Goal: Task Accomplishment & Management: Complete application form

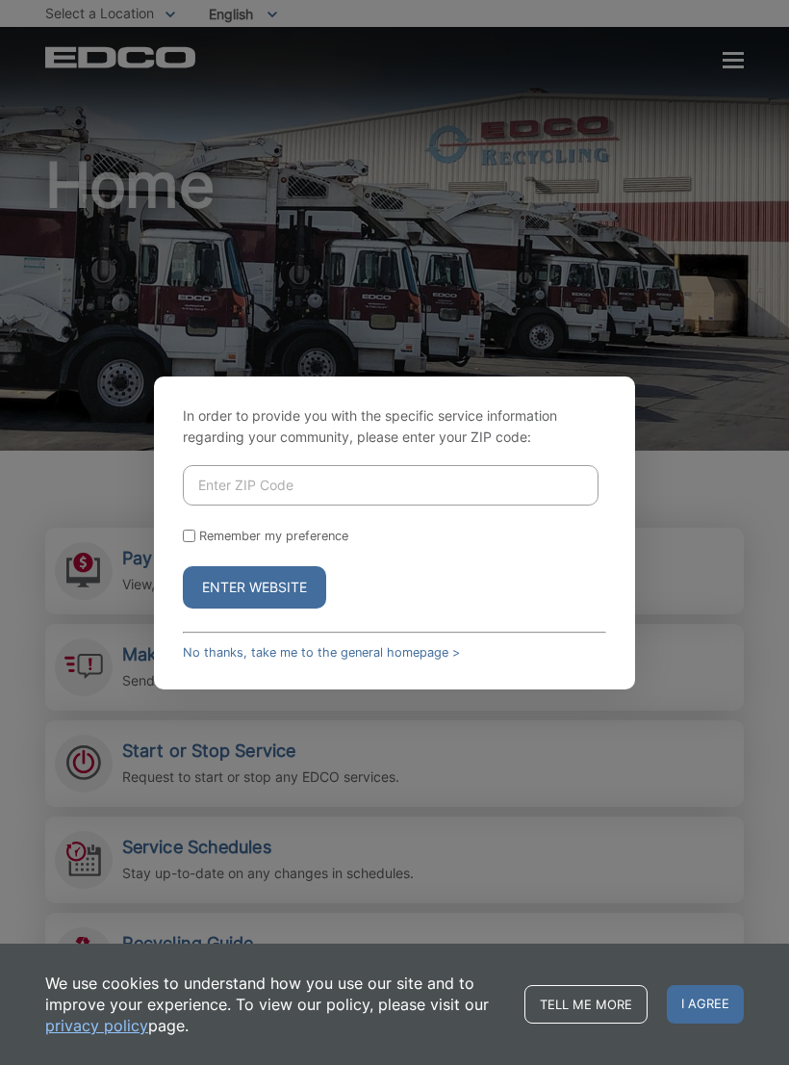
click at [553, 494] on input "Enter ZIP Code" at bounding box center [391, 485] width 416 height 40
type input "92040"
click at [212, 600] on button "Enter Website" at bounding box center [254, 587] width 143 height 42
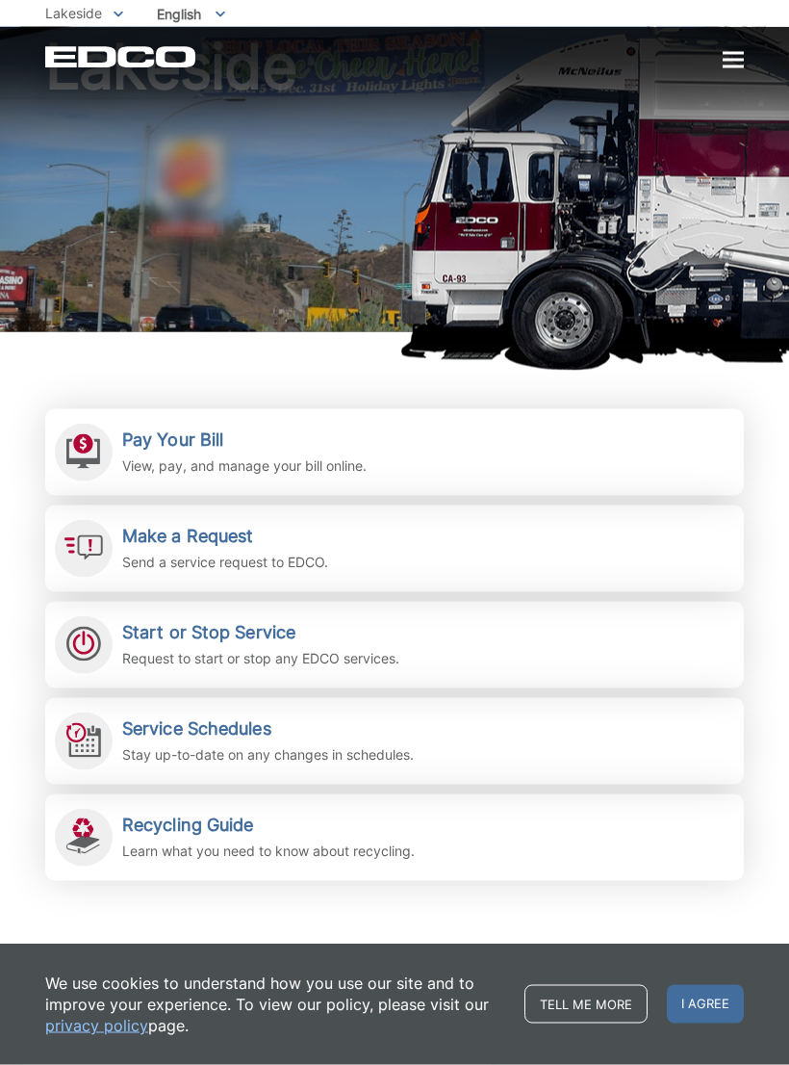
scroll to position [119, 0]
click at [456, 638] on span "Start or Stop Service Request to start or stop any EDCO services." at bounding box center [394, 644] width 699 height 87
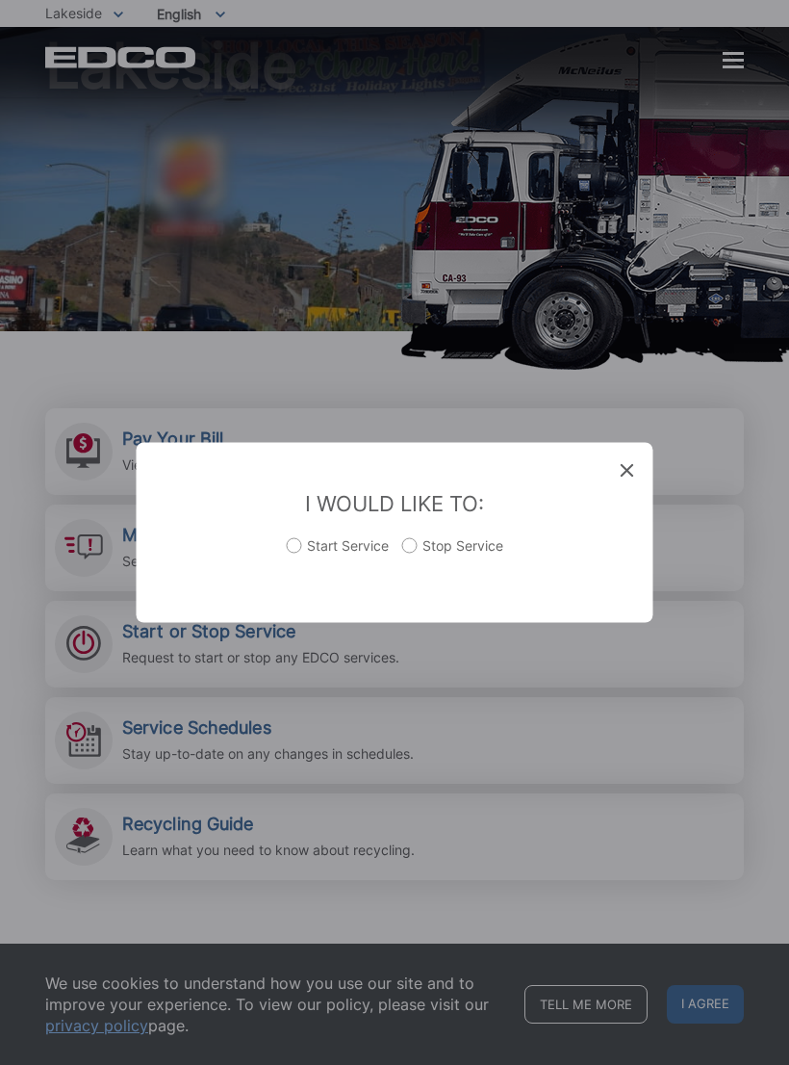
click at [305, 565] on label "Start Service" at bounding box center [338, 555] width 102 height 39
radio input "true"
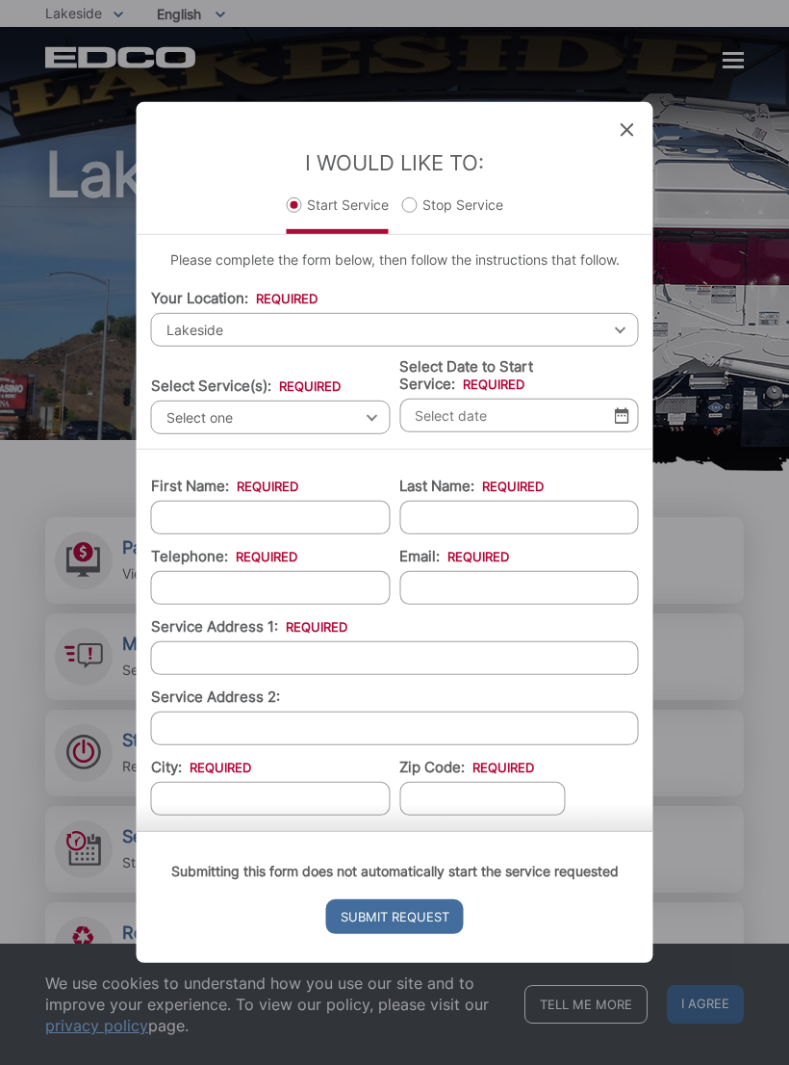
scroll to position [13, 0]
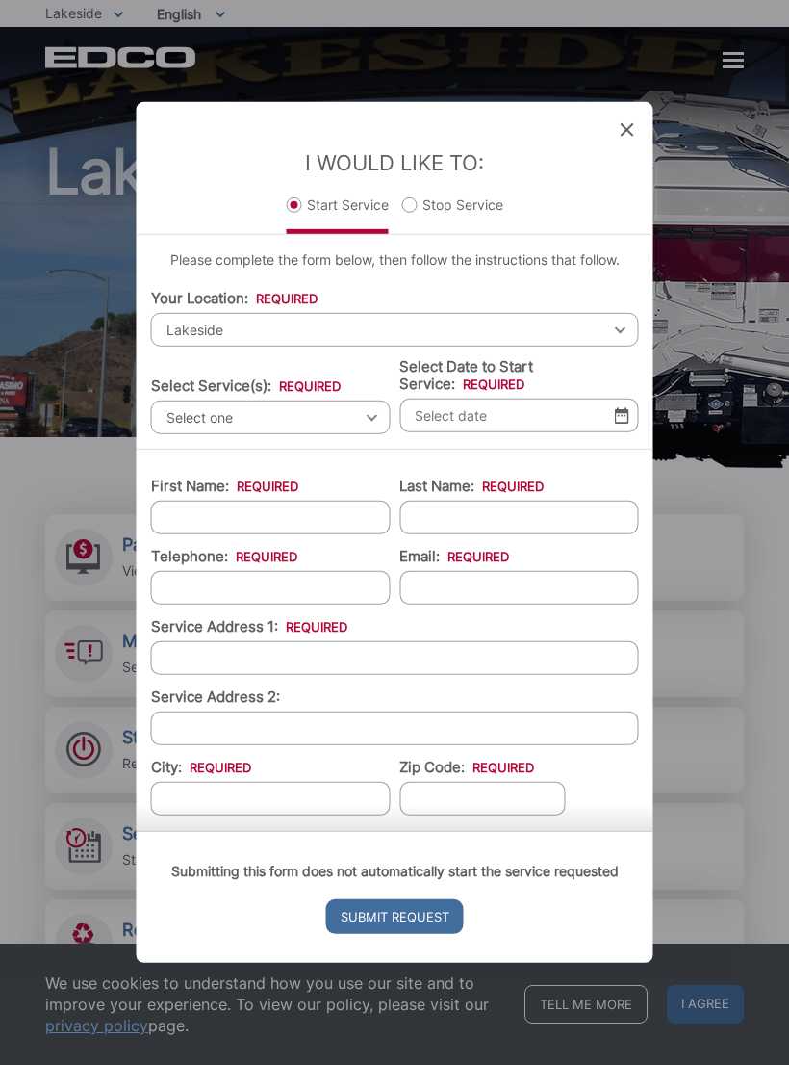
click at [337, 429] on span "Select one" at bounding box center [271, 417] width 240 height 34
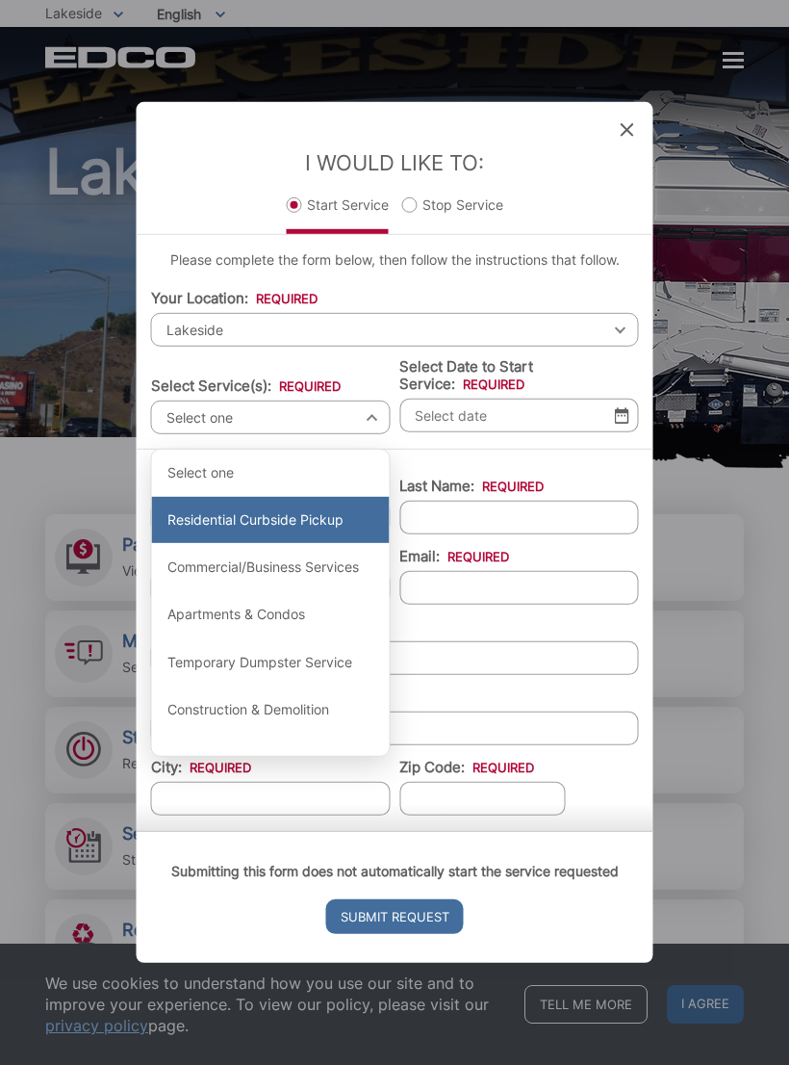
click at [202, 533] on div "Residential Curbside Pickup" at bounding box center [271, 520] width 238 height 46
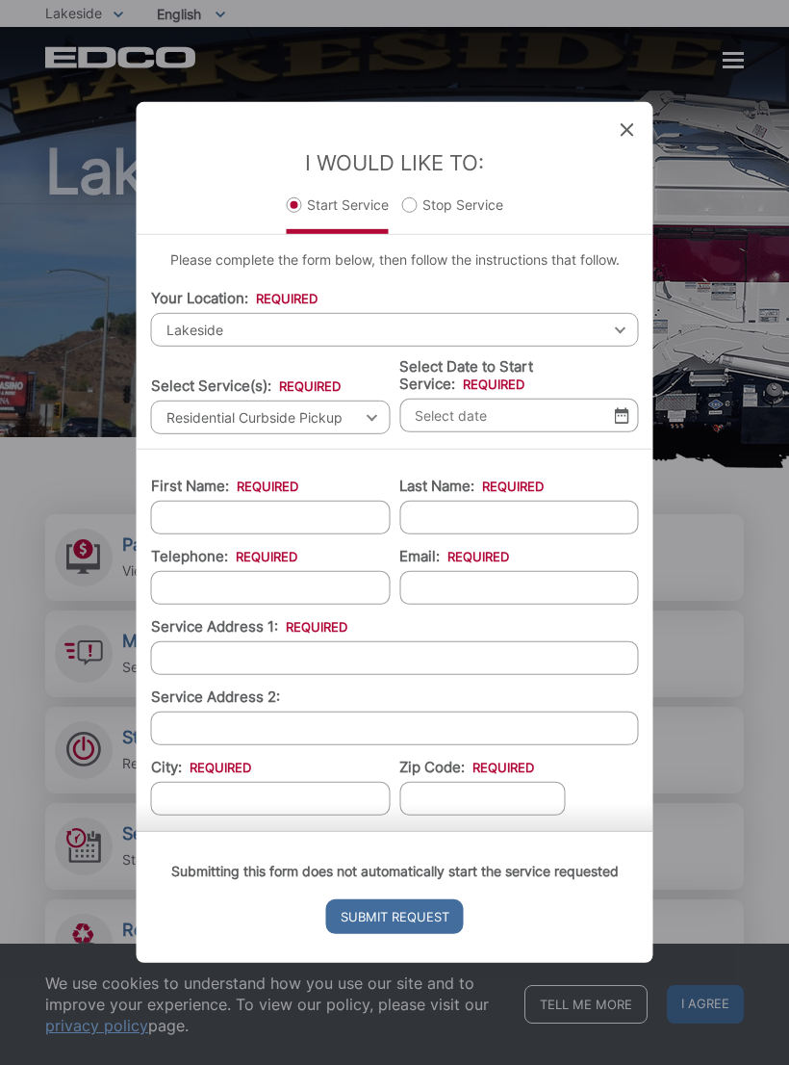
click at [519, 432] on input "Select Date to Start Service: *" at bounding box center [520, 416] width 240 height 34
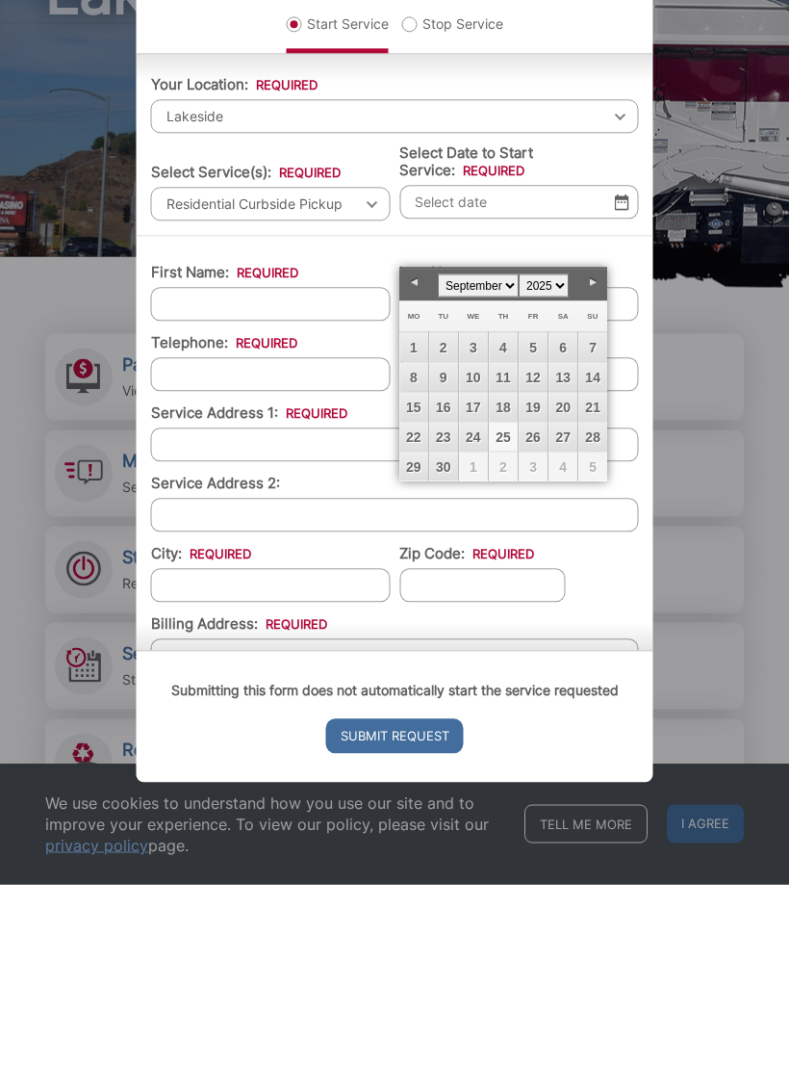
scroll to position [34, 0]
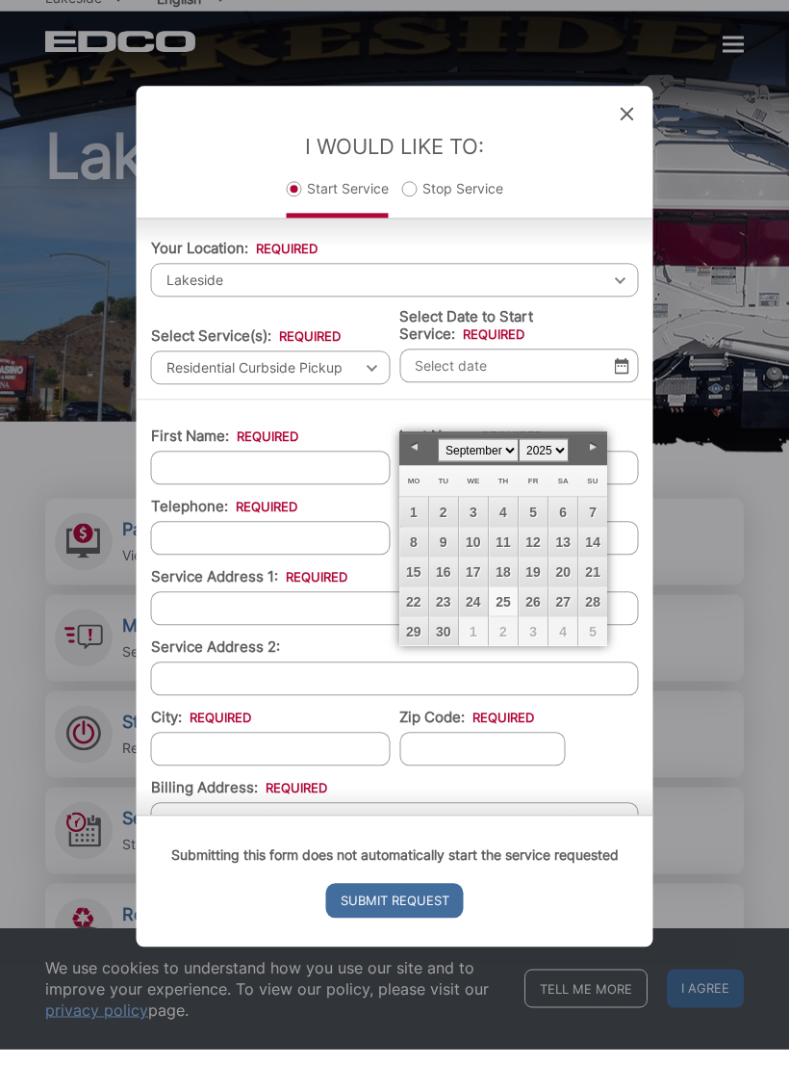
click at [585, 235] on div "I Would Like To: Start Service Stop Service" at bounding box center [395, 168] width 517 height 133
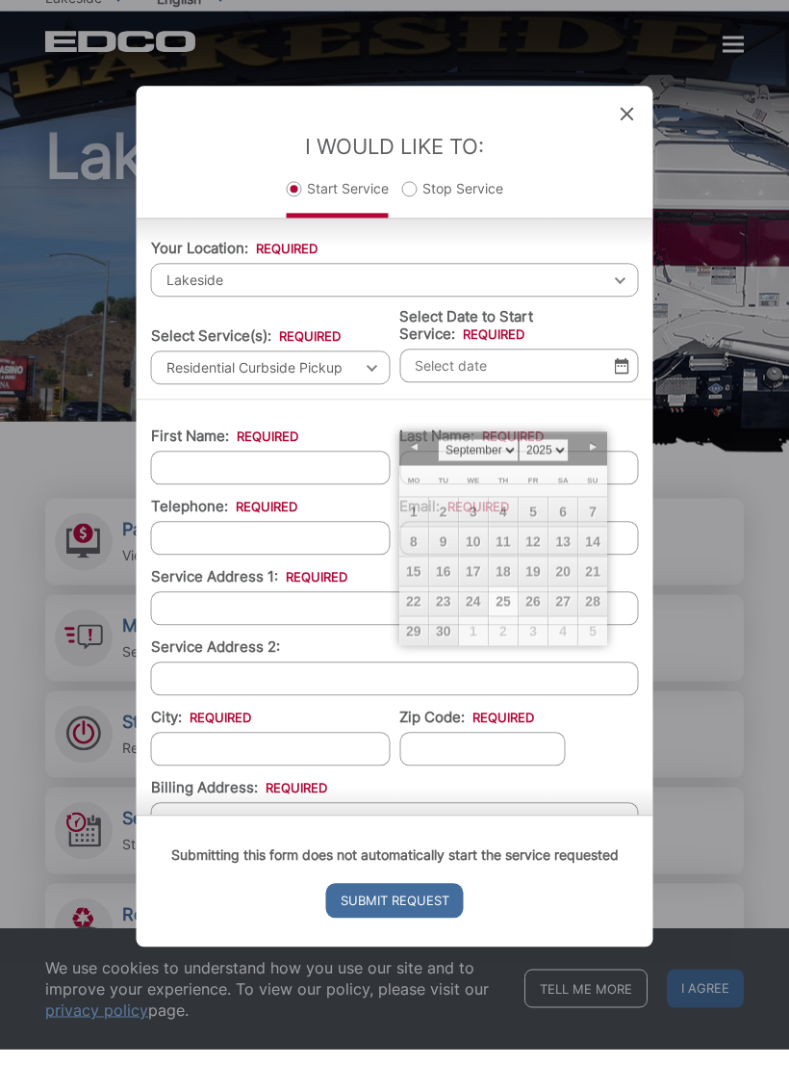
scroll to position [30, 0]
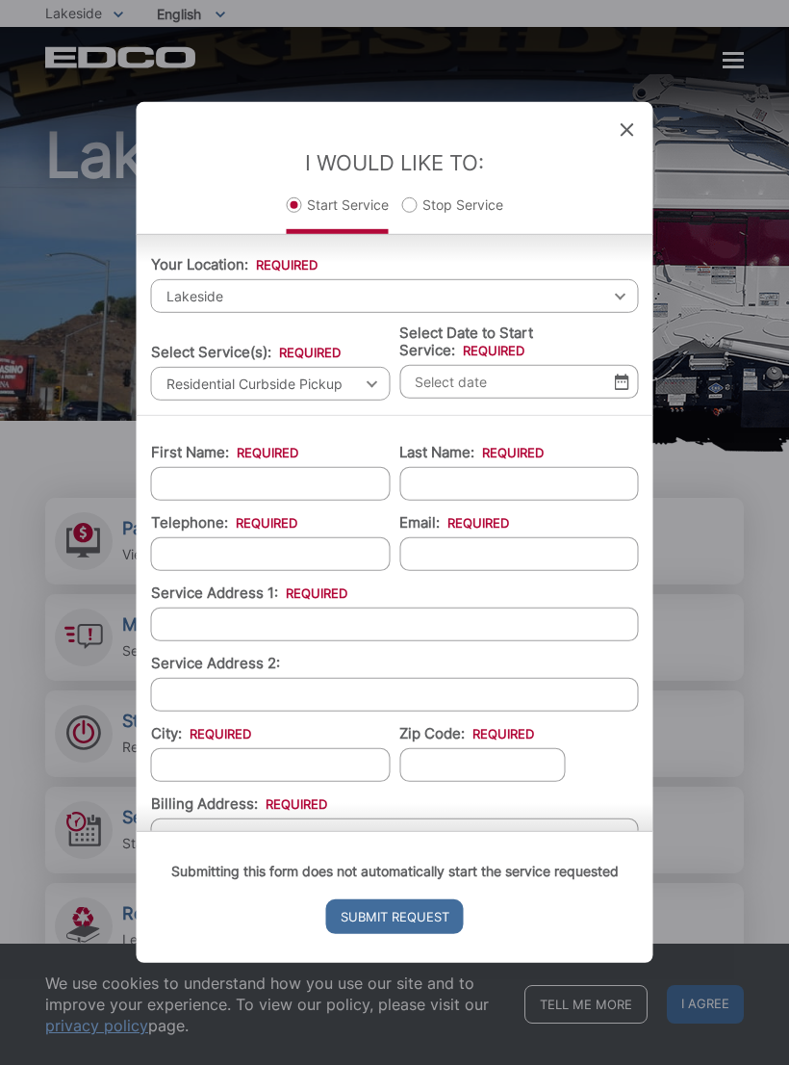
click at [528, 399] on input "Select Date to Start Service: *" at bounding box center [520, 382] width 240 height 34
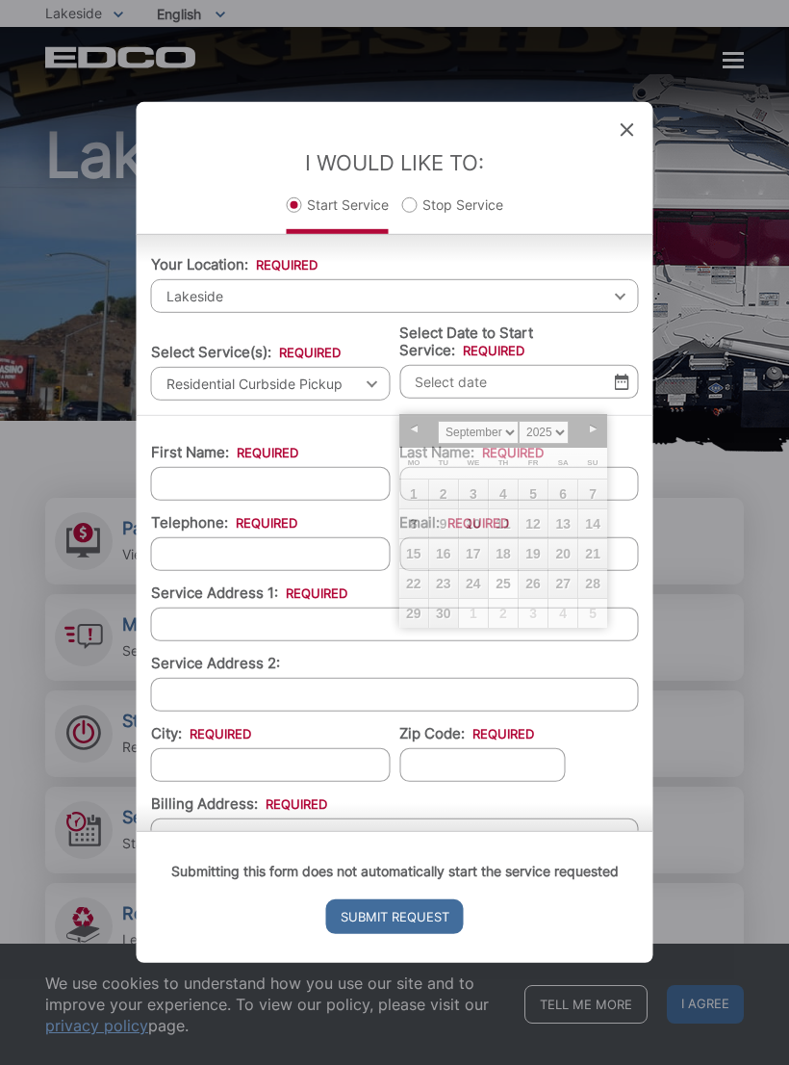
scroll to position [29, 0]
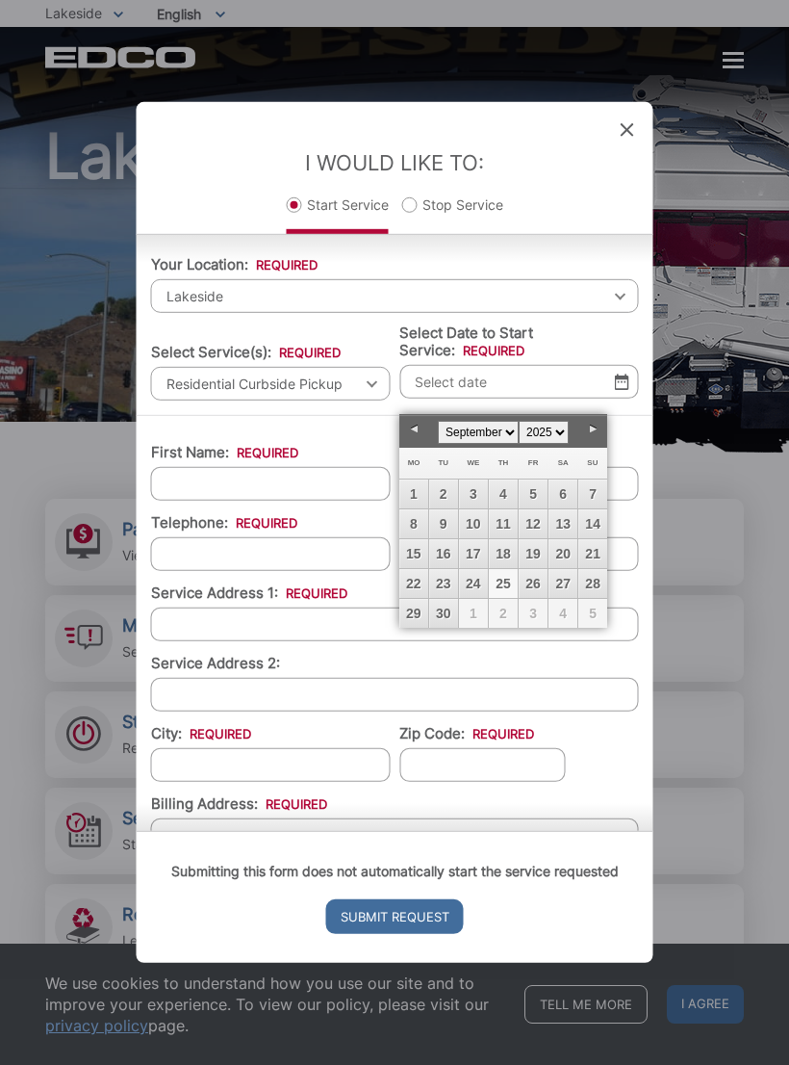
click at [482, 611] on span "1" at bounding box center [473, 613] width 29 height 29
click at [504, 436] on select "January February March April May June July August September October November De…" at bounding box center [478, 432] width 81 height 23
click at [485, 436] on select "January February March April May June July August September October November De…" at bounding box center [478, 432] width 81 height 23
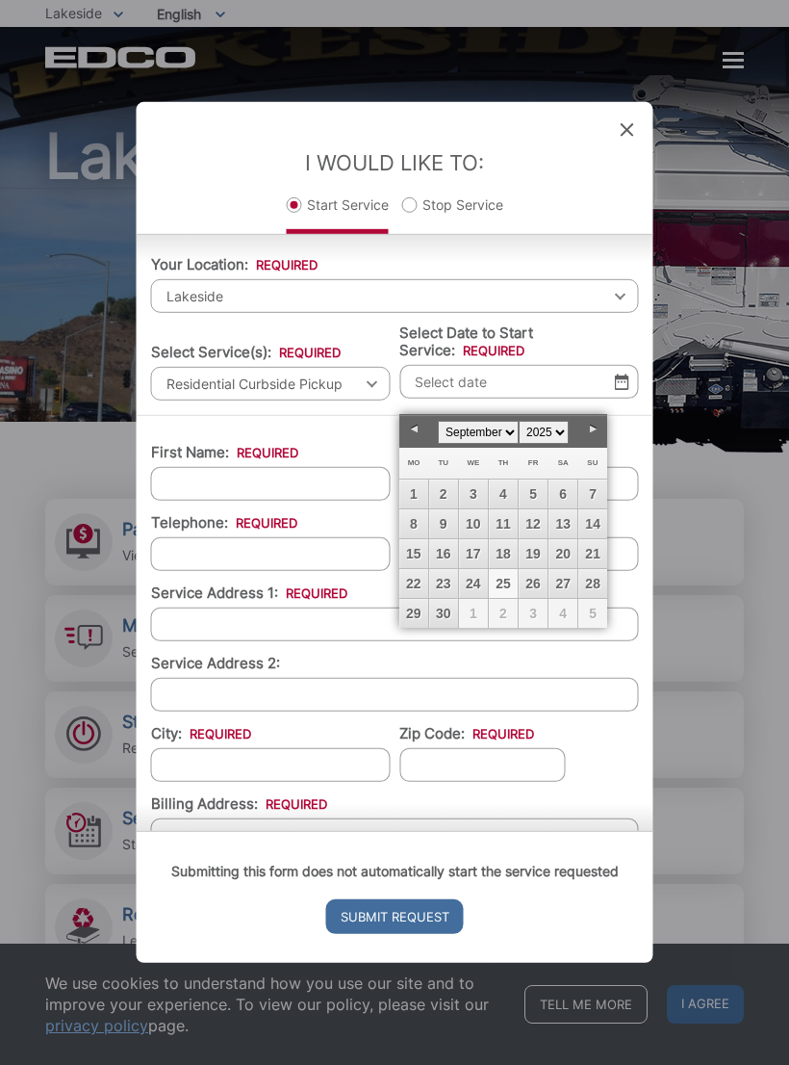
click at [492, 432] on select "January February March April May June July August September October November De…" at bounding box center [478, 432] width 81 height 23
click at [482, 432] on select "January February March April May June July August September October November De…" at bounding box center [478, 432] width 81 height 23
click at [405, 607] on link "29" at bounding box center [414, 613] width 29 height 29
type input "09/29/2025"
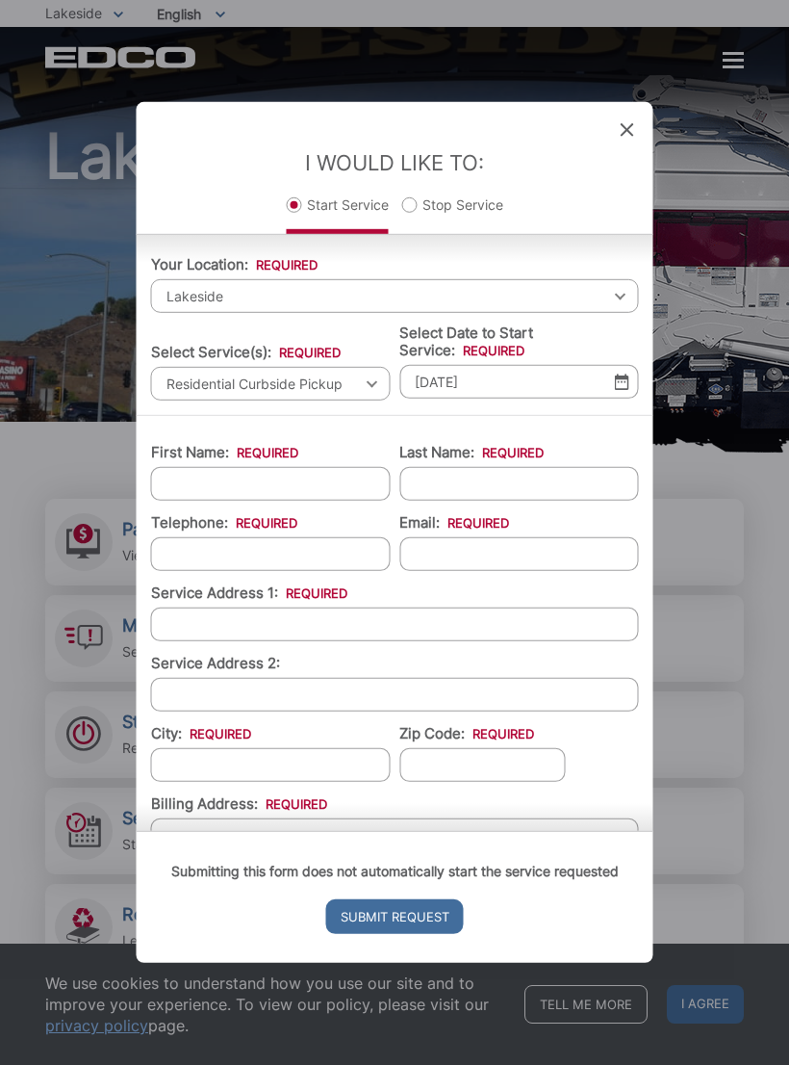
click at [188, 501] on input "First Name: *" at bounding box center [271, 484] width 240 height 34
type input "Rebecca"
type input "Tinoco"
type input "(629) 598-2313"
click at [584, 571] on input "Email: *" at bounding box center [520, 554] width 240 height 34
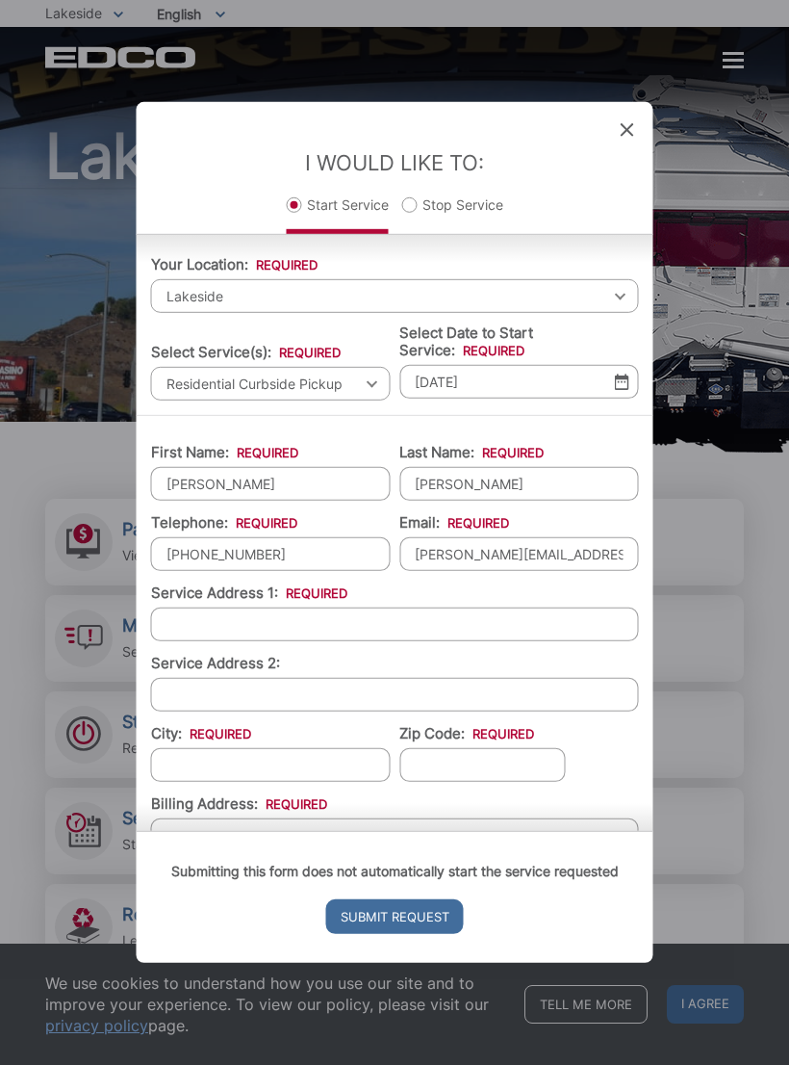
type input "rebeccantinoco@gmail.com"
click at [501, 635] on input "Service Address 1: *" at bounding box center [395, 624] width 488 height 34
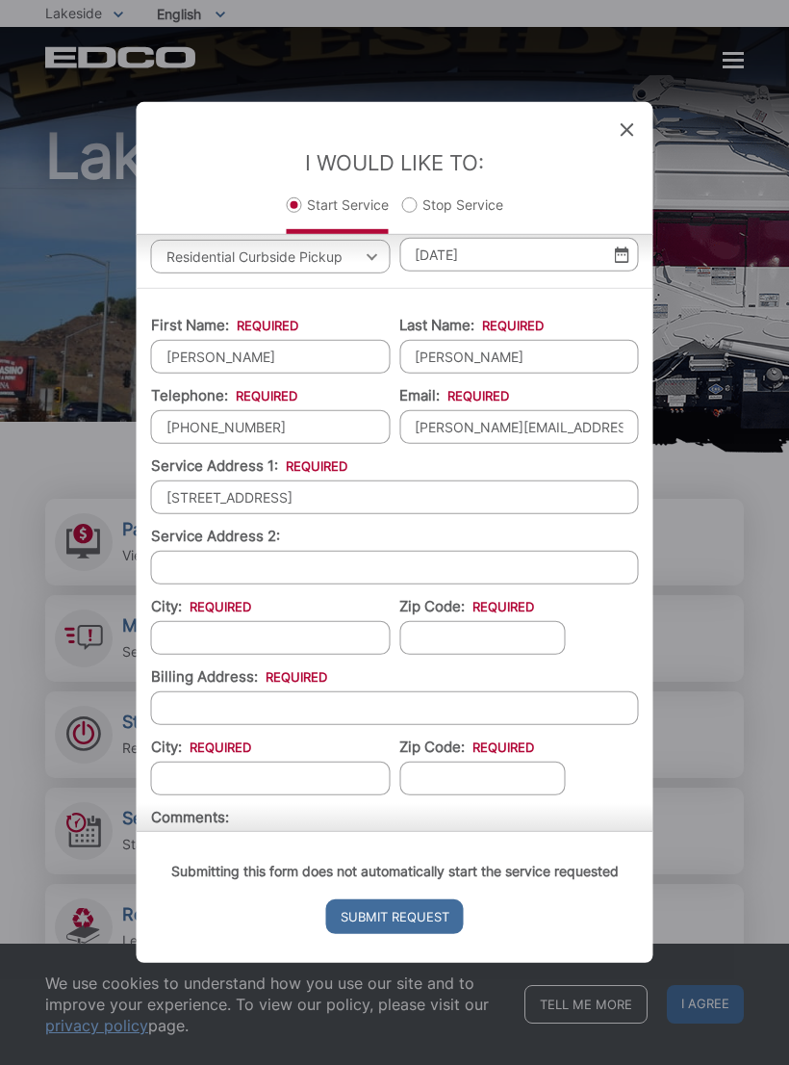
scroll to position [165, 0]
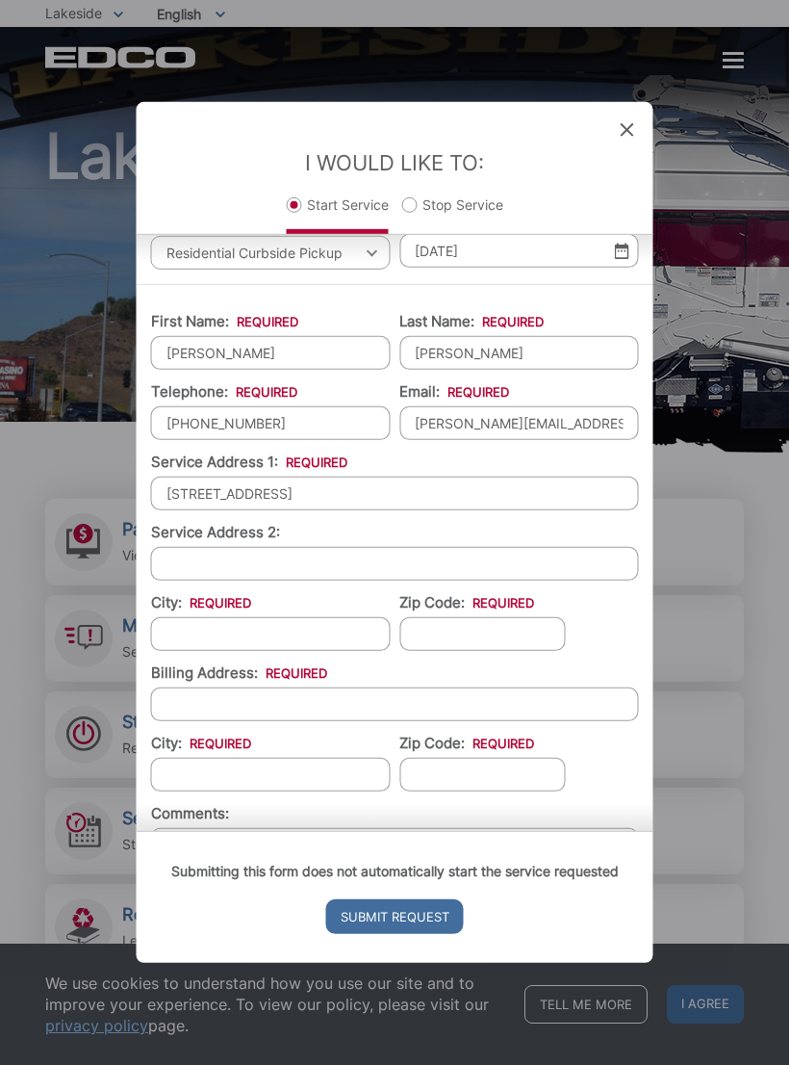
type input "12718 willow rd"
click at [326, 644] on input "City: *" at bounding box center [271, 634] width 240 height 34
type input "Lakeside"
click at [524, 643] on input "Zip Code: *" at bounding box center [483, 634] width 166 height 34
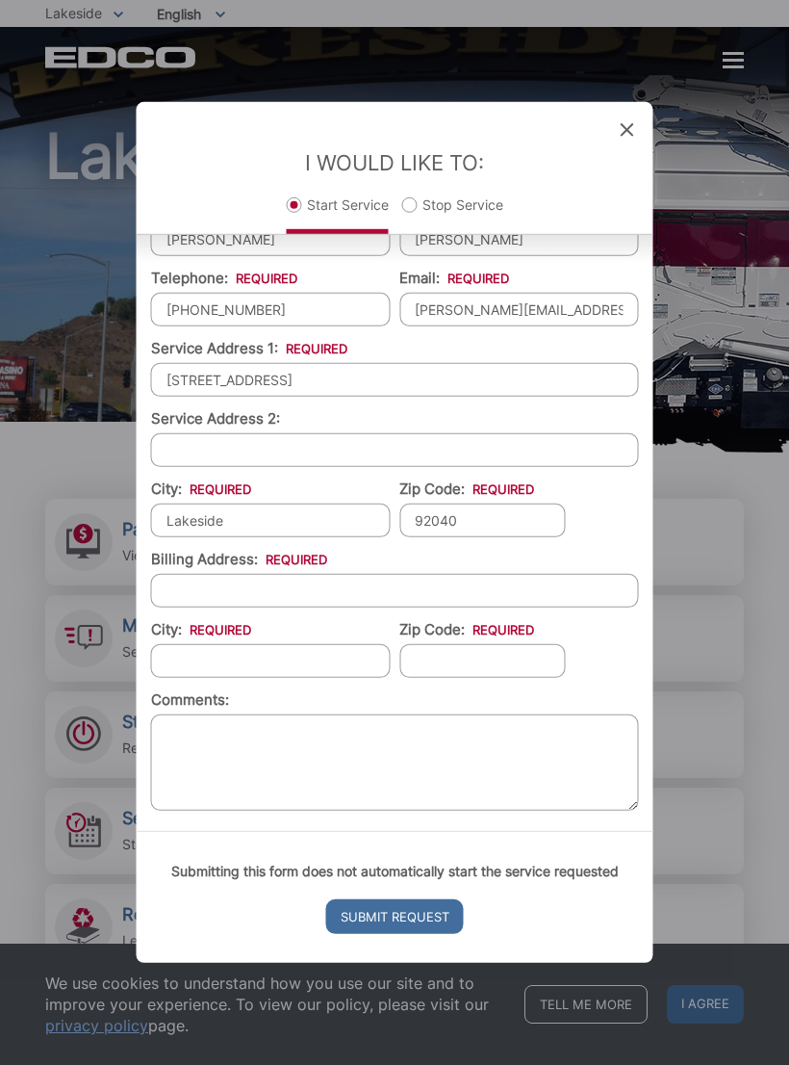
scroll to position [277, 0]
type input "92040"
click at [471, 604] on input "Billing Address: *" at bounding box center [395, 592] width 488 height 34
type input "12718 Willow Rd Lakeside"
click at [304, 398] on input "12718 willow rd" at bounding box center [395, 381] width 488 height 34
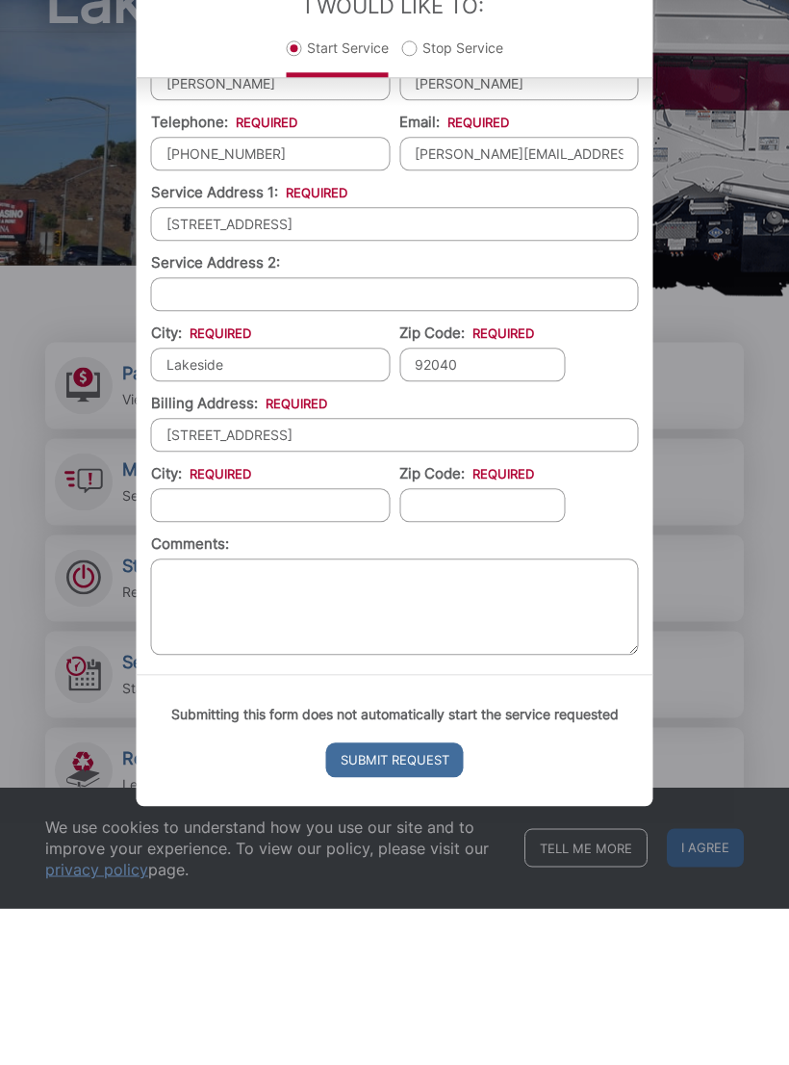
type input "12718 Willow rd"
click at [333, 645] on input "City: *" at bounding box center [271, 662] width 240 height 34
click at [456, 575] on input "12718 Willow Rd Lakeside" at bounding box center [395, 592] width 488 height 34
type input "12718 Willow Rd"
click at [339, 645] on input "City: *" at bounding box center [271, 662] width 240 height 34
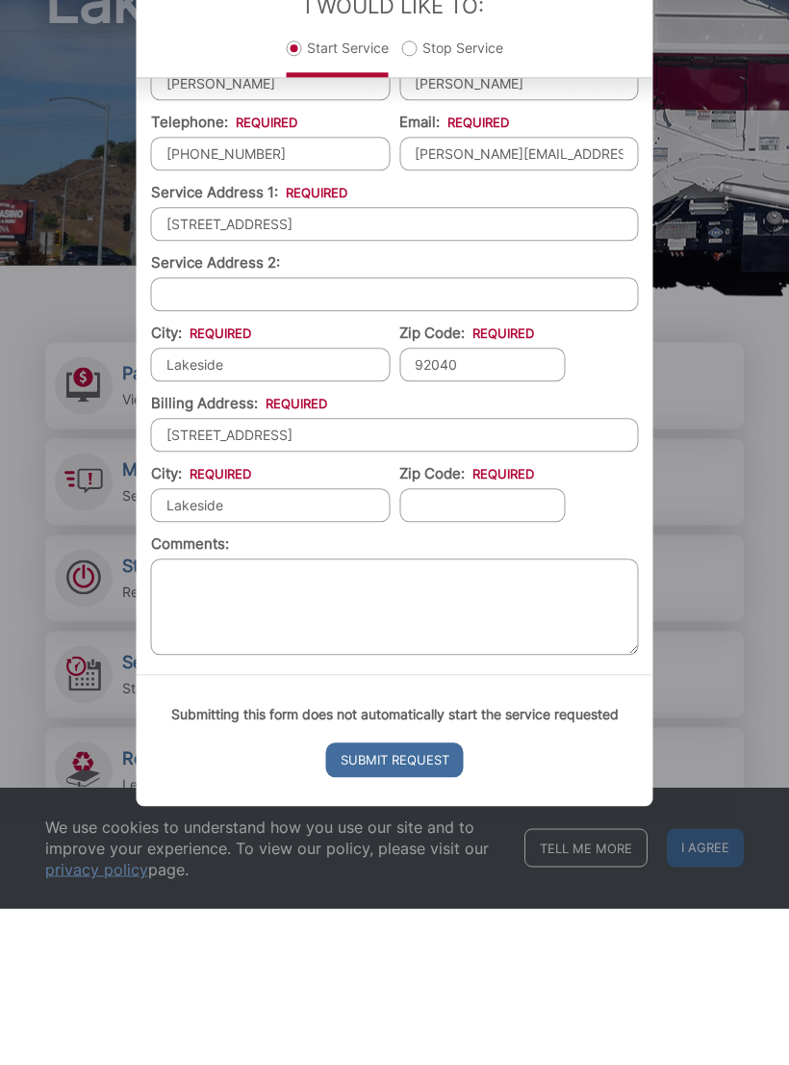
type input "Lakeside"
click at [518, 645] on input "Zip Code: *" at bounding box center [483, 662] width 166 height 34
type input "92040"
click at [626, 575] on input "12718 Willow Rd" at bounding box center [395, 592] width 488 height 34
click at [602, 538] on ul "First Name: * Rebecca Last Name: * Tinoco Telephone: * (629) 598-2313 Email: * …" at bounding box center [395, 502] width 488 height 631
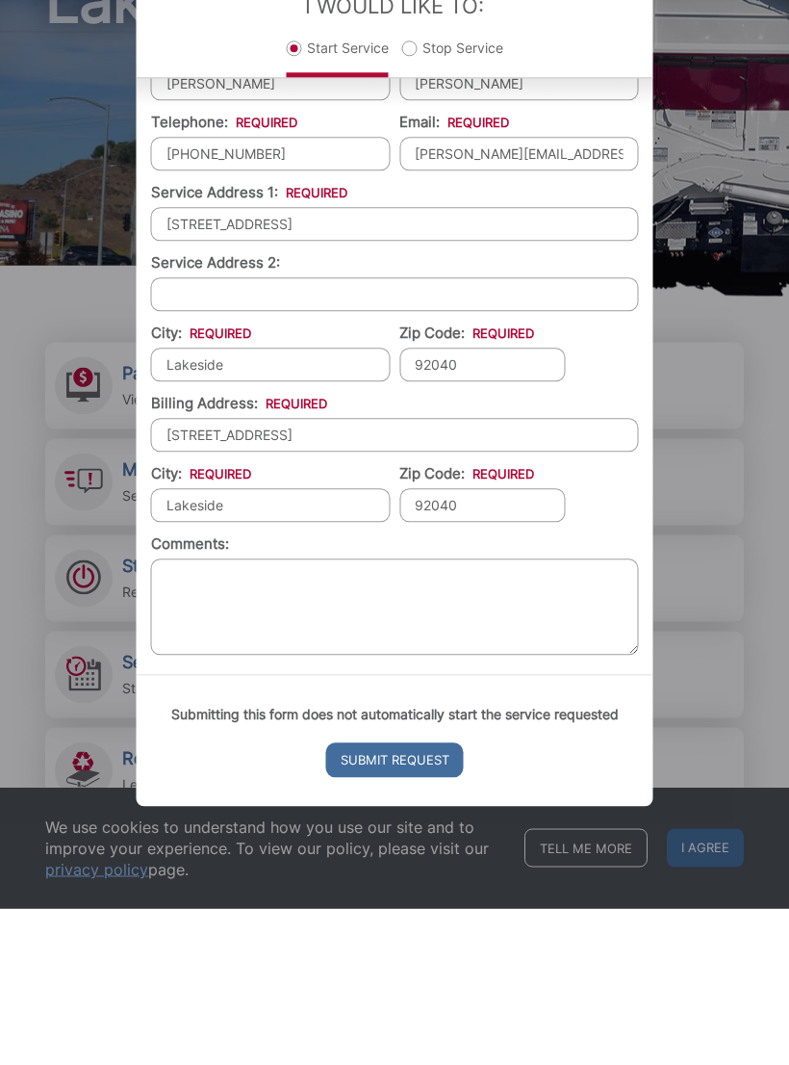
scroll to position [186, 0]
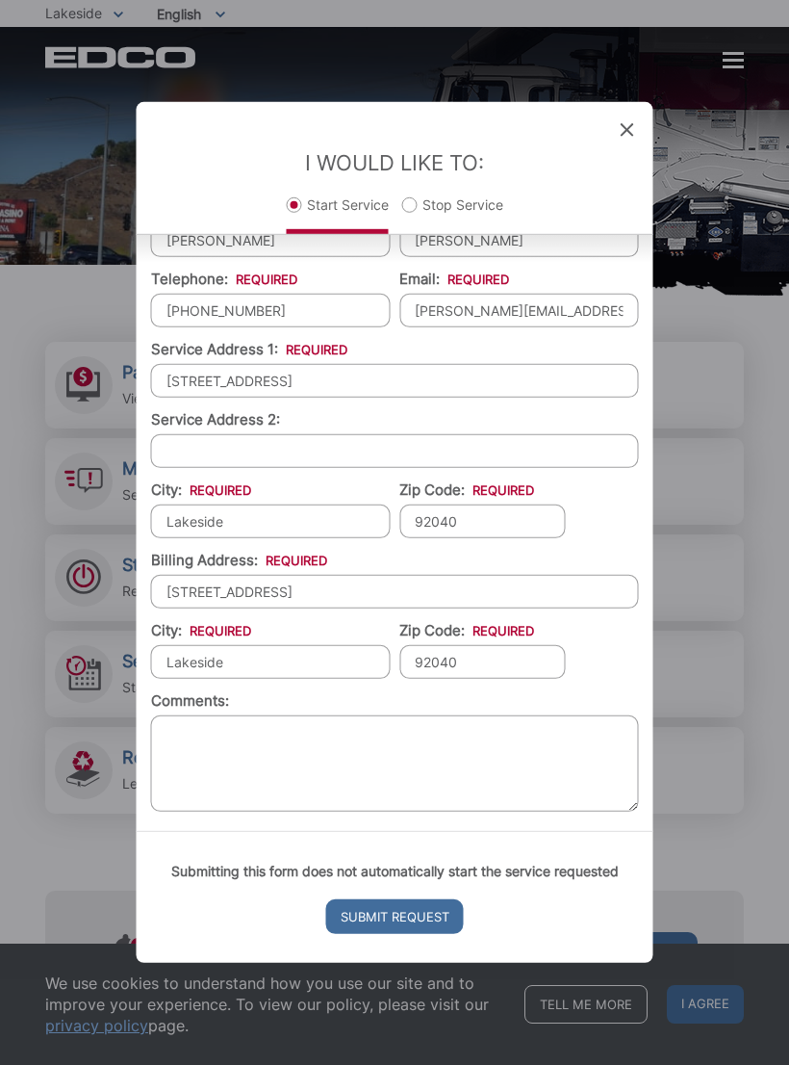
click at [422, 934] on input "Submit Request" at bounding box center [395, 916] width 138 height 35
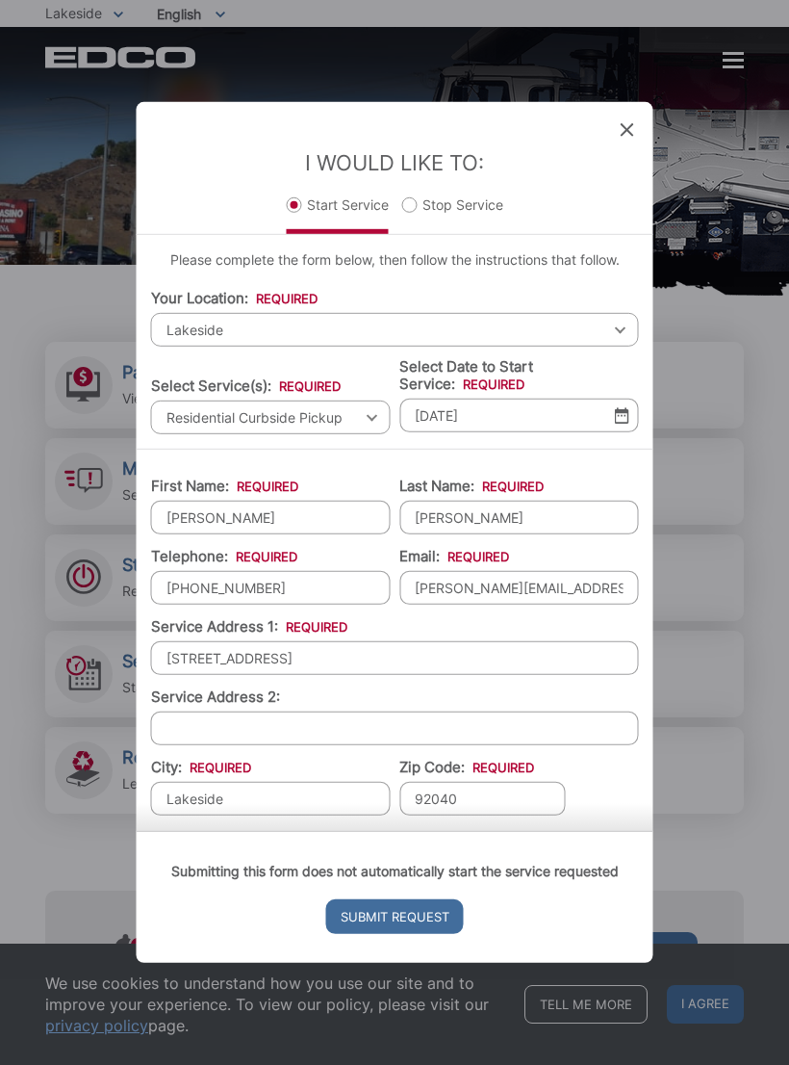
scroll to position [0, 0]
click at [337, 520] on input "Rebecca" at bounding box center [271, 518] width 240 height 34
click at [354, 516] on input "Rebecca" at bounding box center [271, 518] width 240 height 34
click at [322, 516] on input "Rebecca" at bounding box center [271, 518] width 240 height 34
click at [315, 534] on input "Rebecca" at bounding box center [271, 518] width 240 height 34
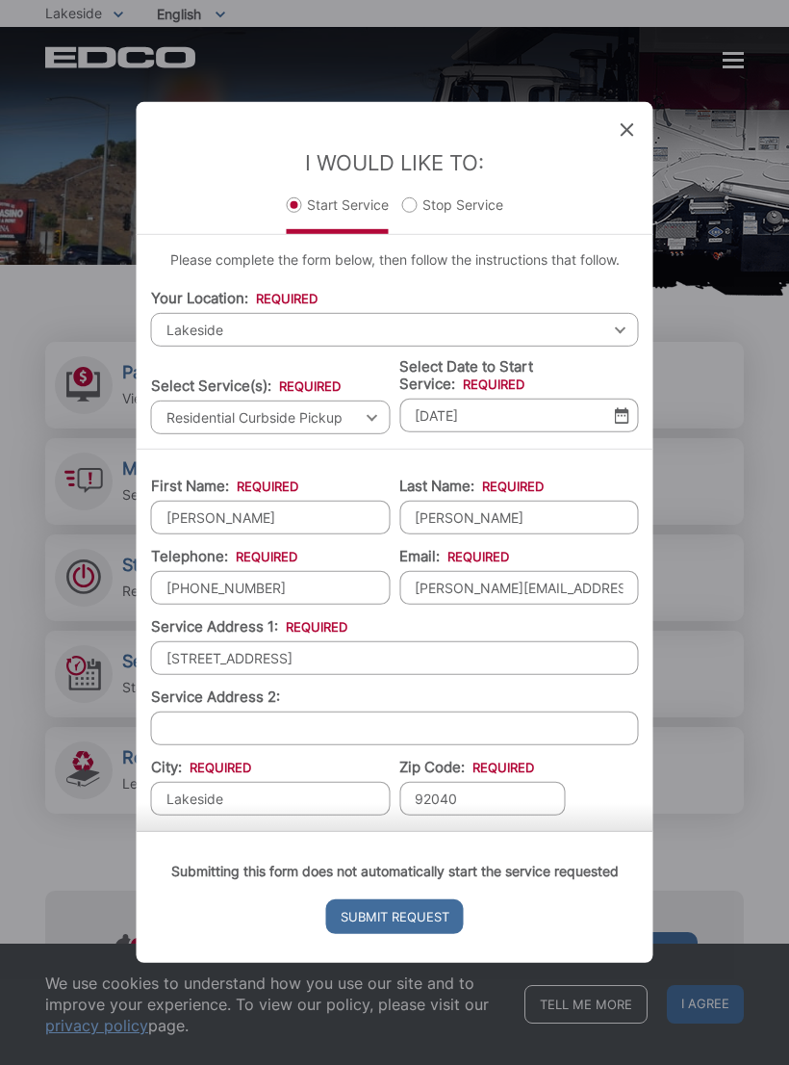
click at [394, 934] on input "Submit Request" at bounding box center [395, 916] width 138 height 35
type input "Rebecca"
click at [573, 534] on input "Tinoco" at bounding box center [520, 518] width 240 height 34
type input "Tinoco"
click at [601, 465] on div "First Name: * Rebecca Last Name: * Tinoco Telephone: * (629) 598-2313 Email: * …" at bounding box center [395, 779] width 517 height 660
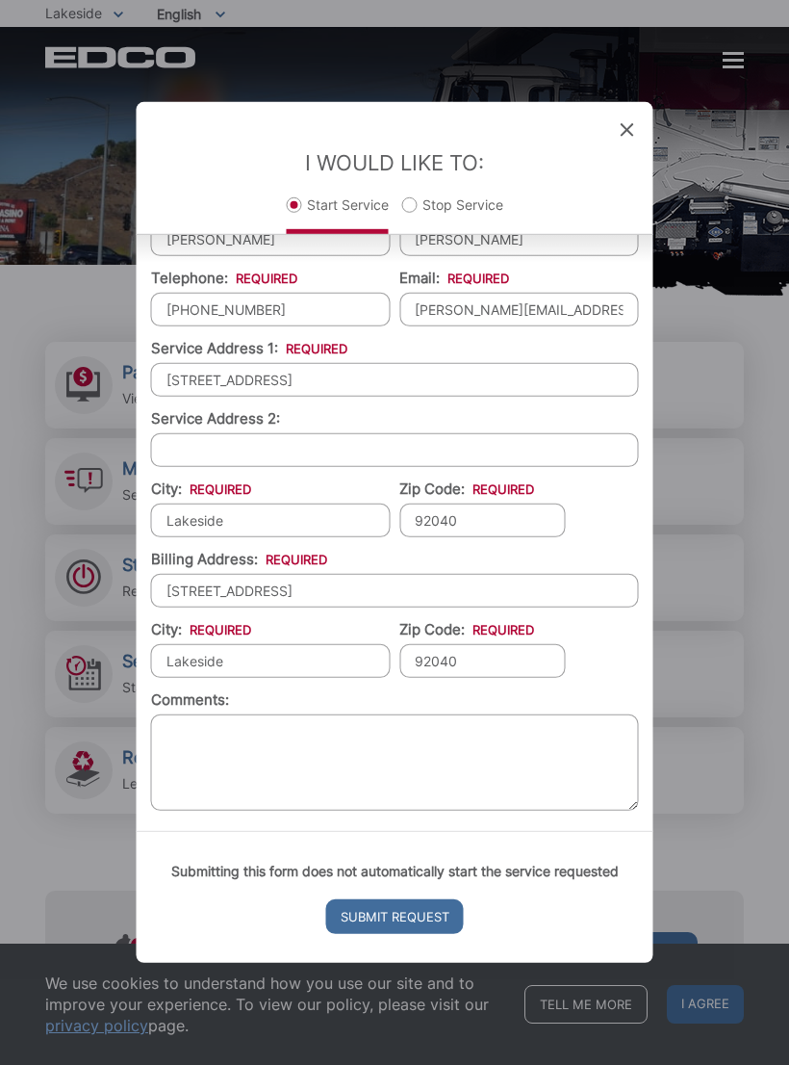
scroll to position [277, 0]
click at [409, 934] on input "Submit Request" at bounding box center [395, 916] width 138 height 35
click at [408, 791] on textarea "Comments:" at bounding box center [395, 763] width 488 height 96
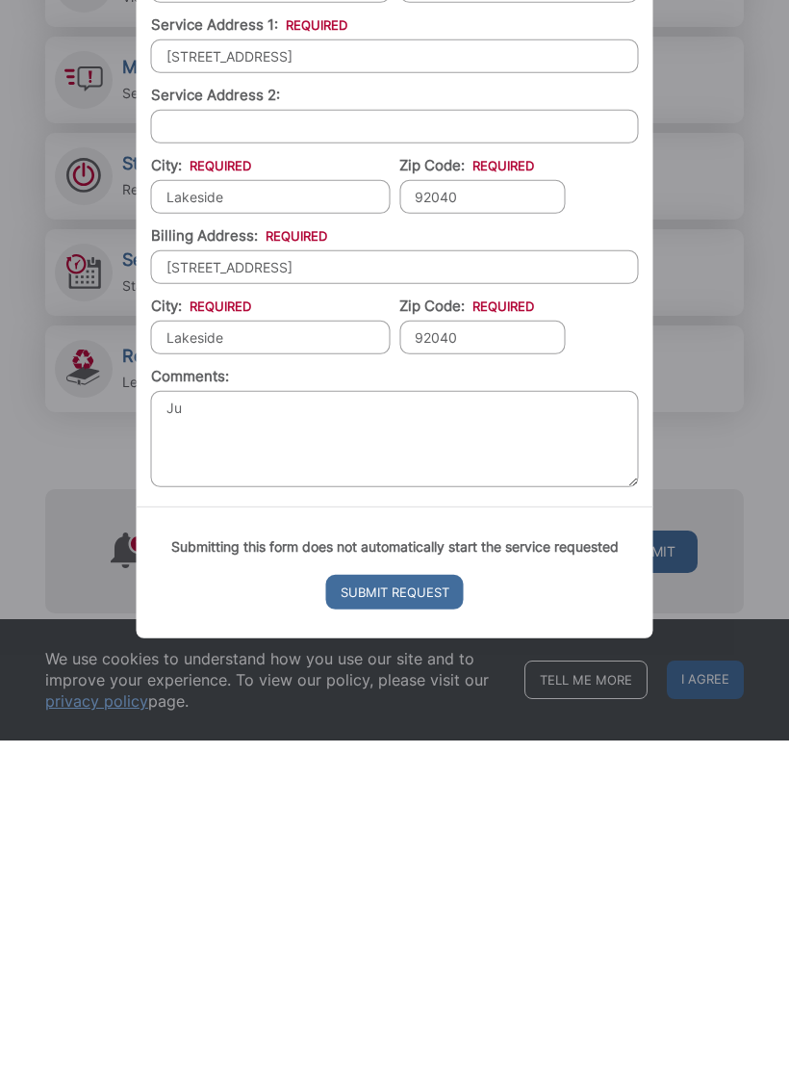
type textarea "J"
type textarea "N"
click at [415, 899] on input "Submit Request" at bounding box center [395, 916] width 138 height 35
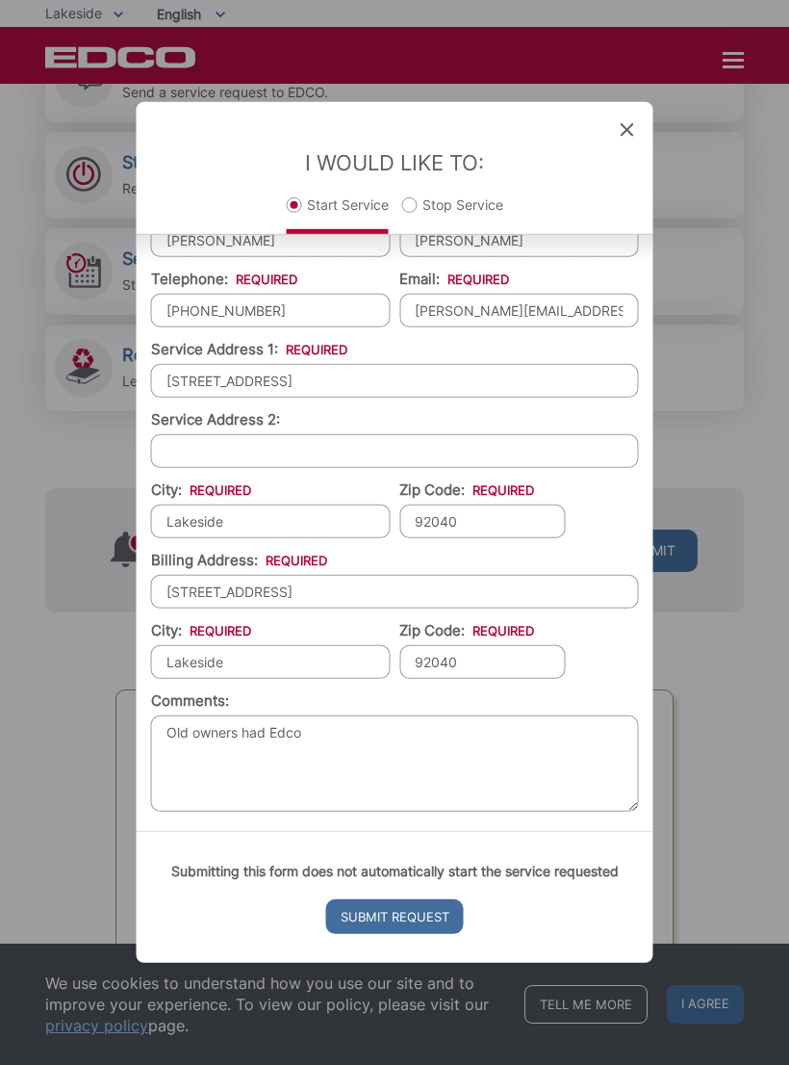
click at [418, 785] on textarea "Old owners had Edco" at bounding box center [395, 763] width 488 height 96
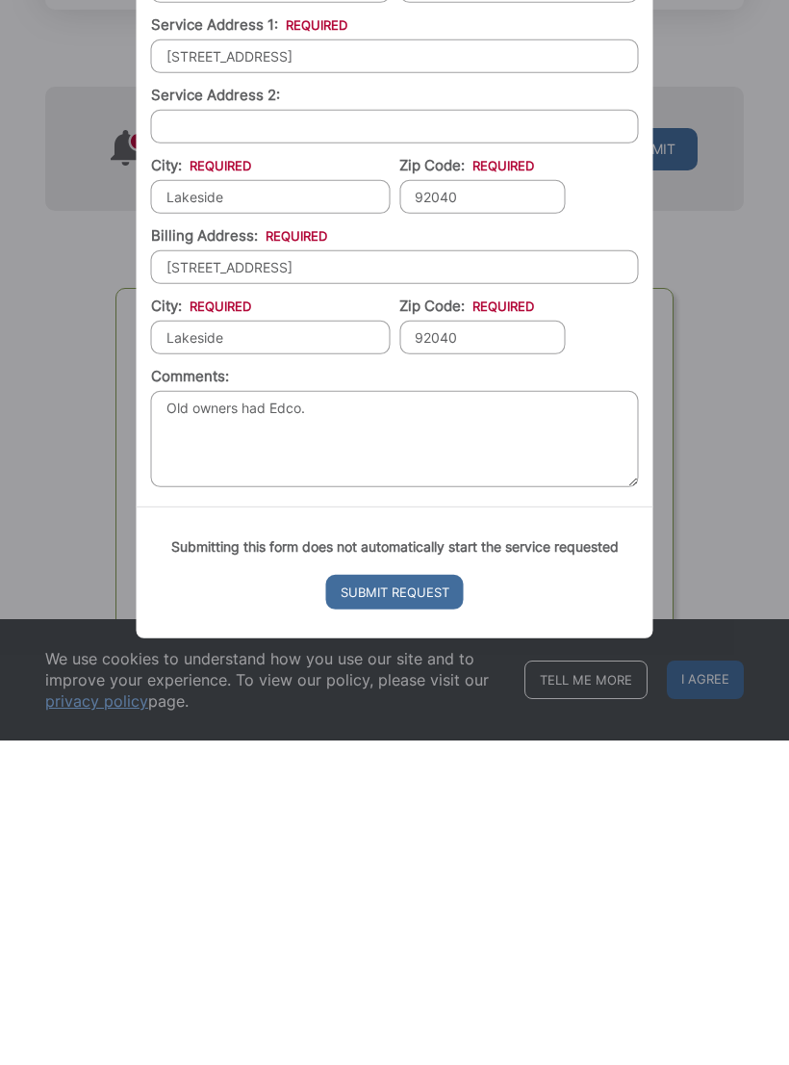
type textarea "Old owners had Edco."
click at [549, 831] on div "Submitting this form does not automatically start the service requested Submit …" at bounding box center [395, 897] width 517 height 132
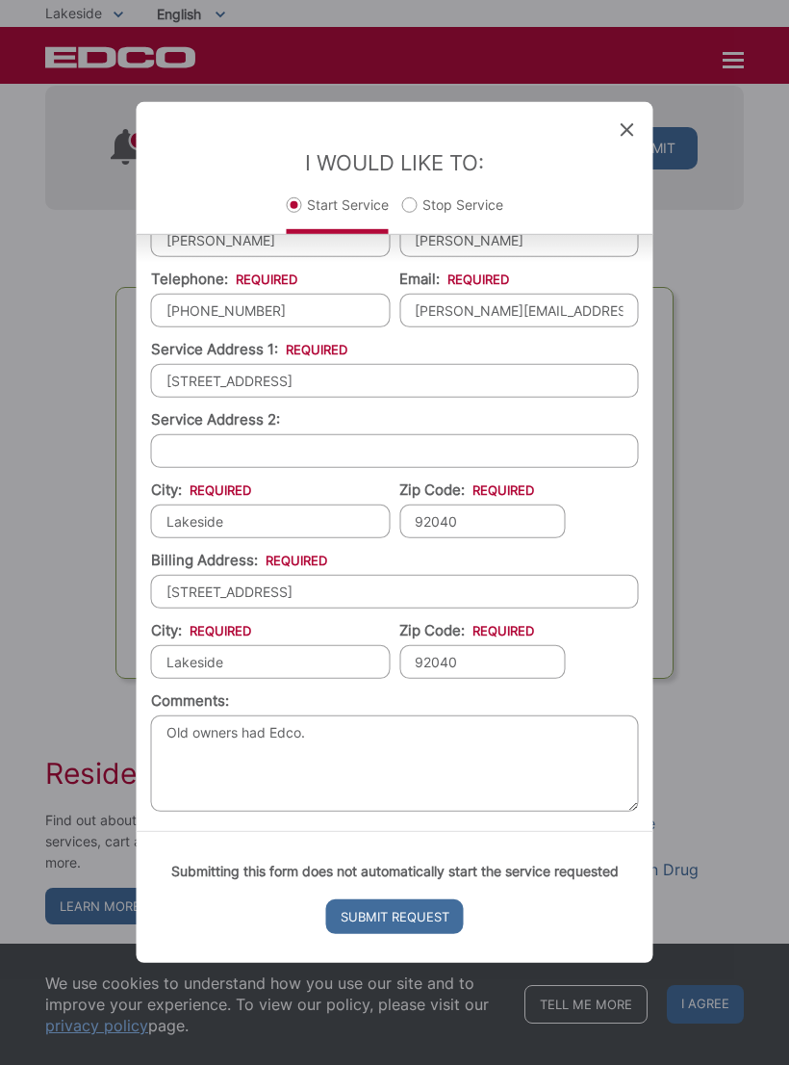
click at [398, 923] on input "Submit Request" at bounding box center [395, 916] width 138 height 35
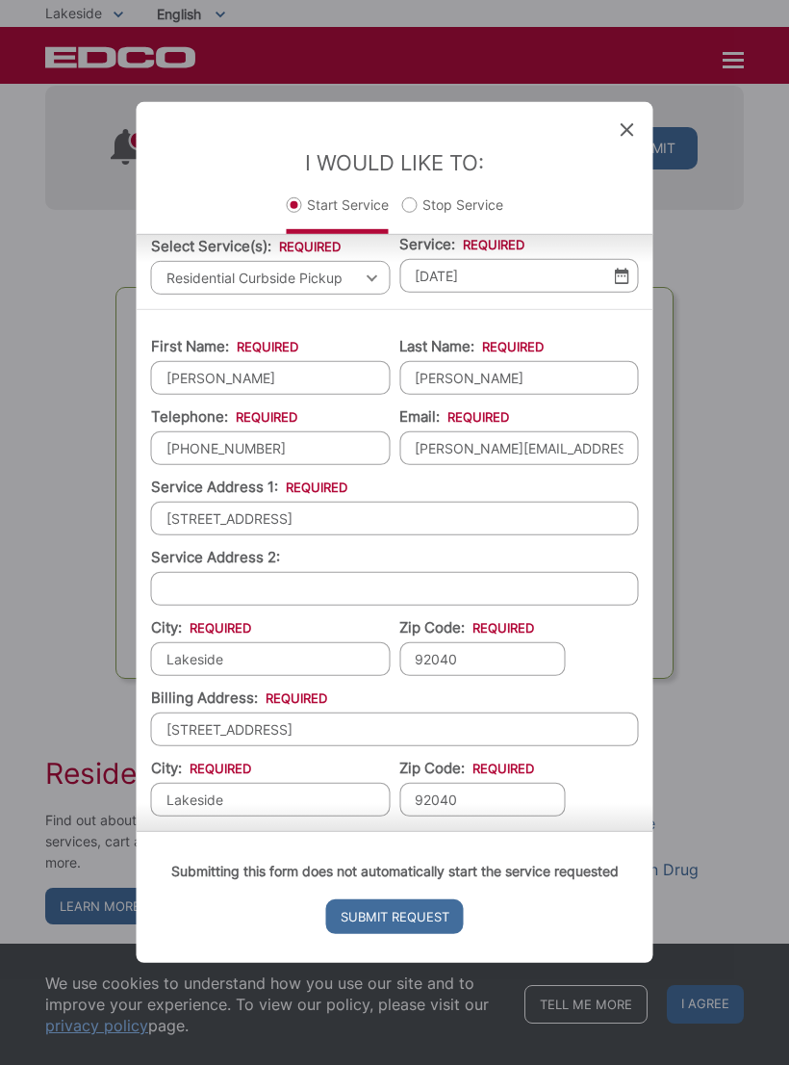
scroll to position [141, 0]
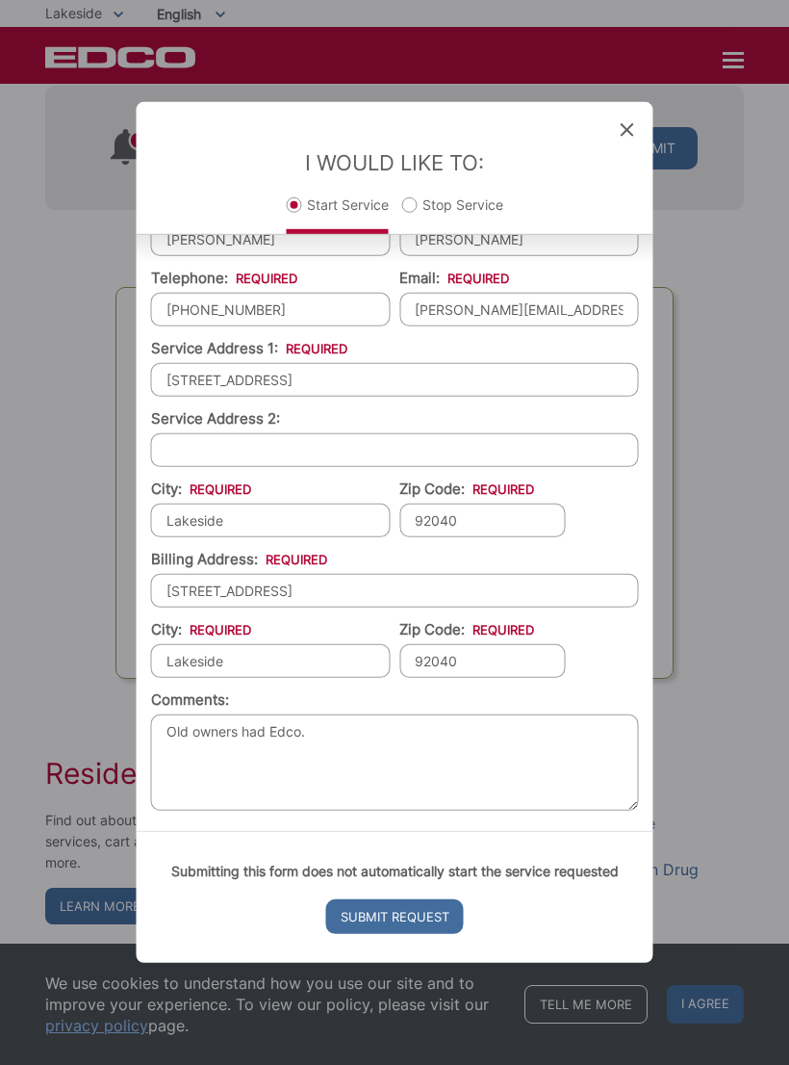
click at [399, 934] on input "Submit Request" at bounding box center [395, 916] width 138 height 35
click at [396, 934] on input "Submit Request" at bounding box center [395, 916] width 138 height 35
click at [391, 934] on input "Submit Request" at bounding box center [395, 916] width 138 height 35
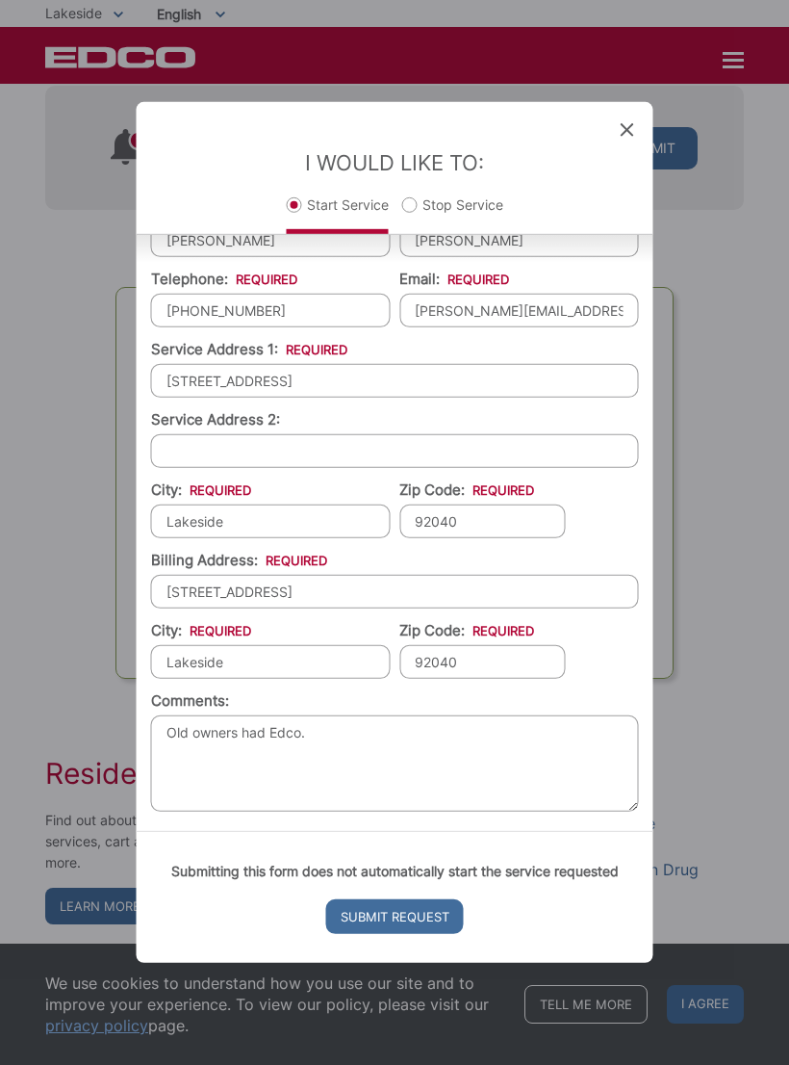
click at [393, 934] on input "Submit Request" at bounding box center [395, 916] width 138 height 35
click at [394, 934] on input "Submit Request" at bounding box center [395, 916] width 138 height 35
click at [382, 934] on input "Submit Request" at bounding box center [395, 916] width 138 height 35
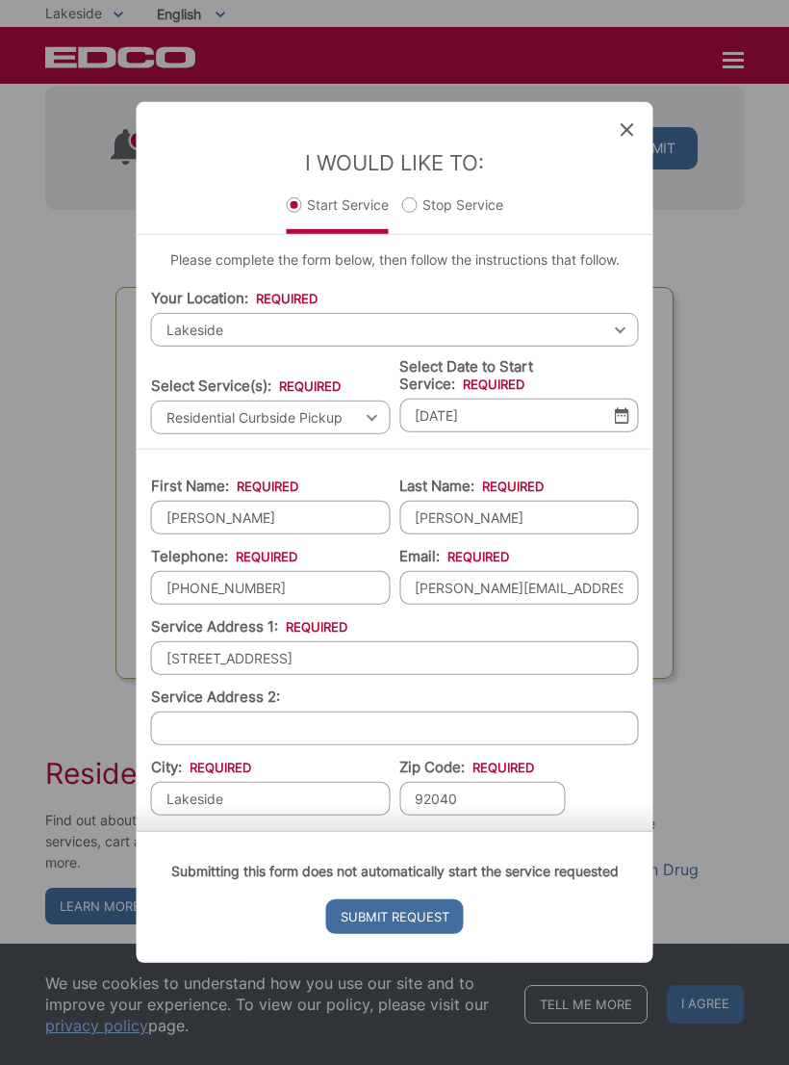
scroll to position [0, 0]
click at [427, 934] on input "Submit Request" at bounding box center [395, 916] width 138 height 35
click at [418, 934] on input "Submit Request" at bounding box center [395, 916] width 138 height 35
click at [415, 934] on input "Submit Request" at bounding box center [395, 916] width 138 height 35
click at [413, 934] on input "Submit Request" at bounding box center [395, 916] width 138 height 35
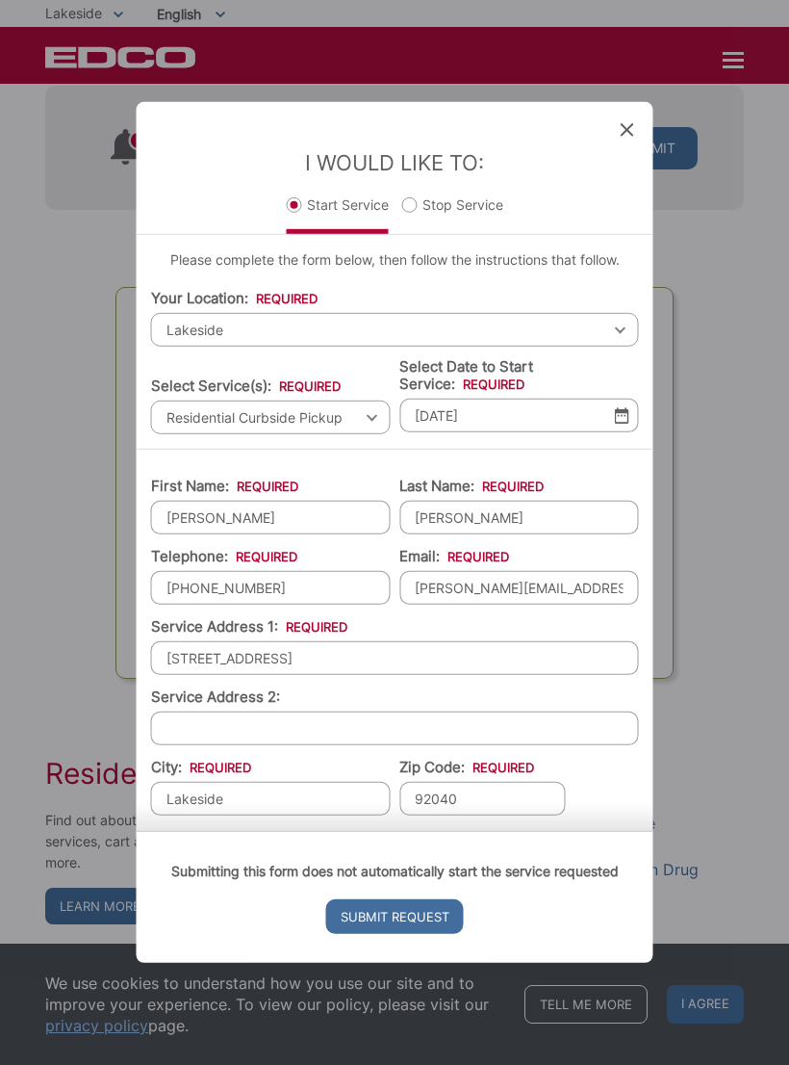
click at [412, 934] on input "Submit Request" at bounding box center [395, 916] width 138 height 35
click at [410, 934] on input "Submit Request" at bounding box center [395, 916] width 138 height 35
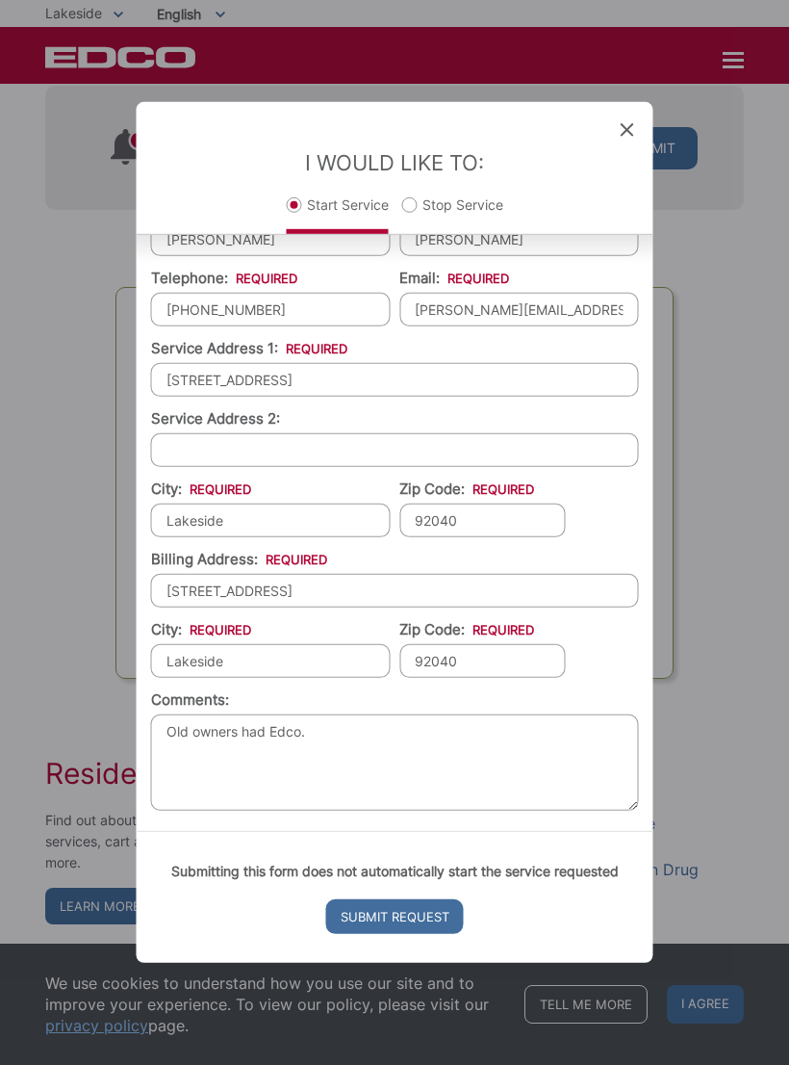
click at [440, 934] on input "Submit Request" at bounding box center [395, 916] width 138 height 35
click at [430, 934] on input "Submit Request" at bounding box center [395, 916] width 138 height 35
click at [426, 934] on input "Submit Request" at bounding box center [395, 916] width 138 height 35
click at [422, 934] on input "Submit Request" at bounding box center [395, 916] width 138 height 35
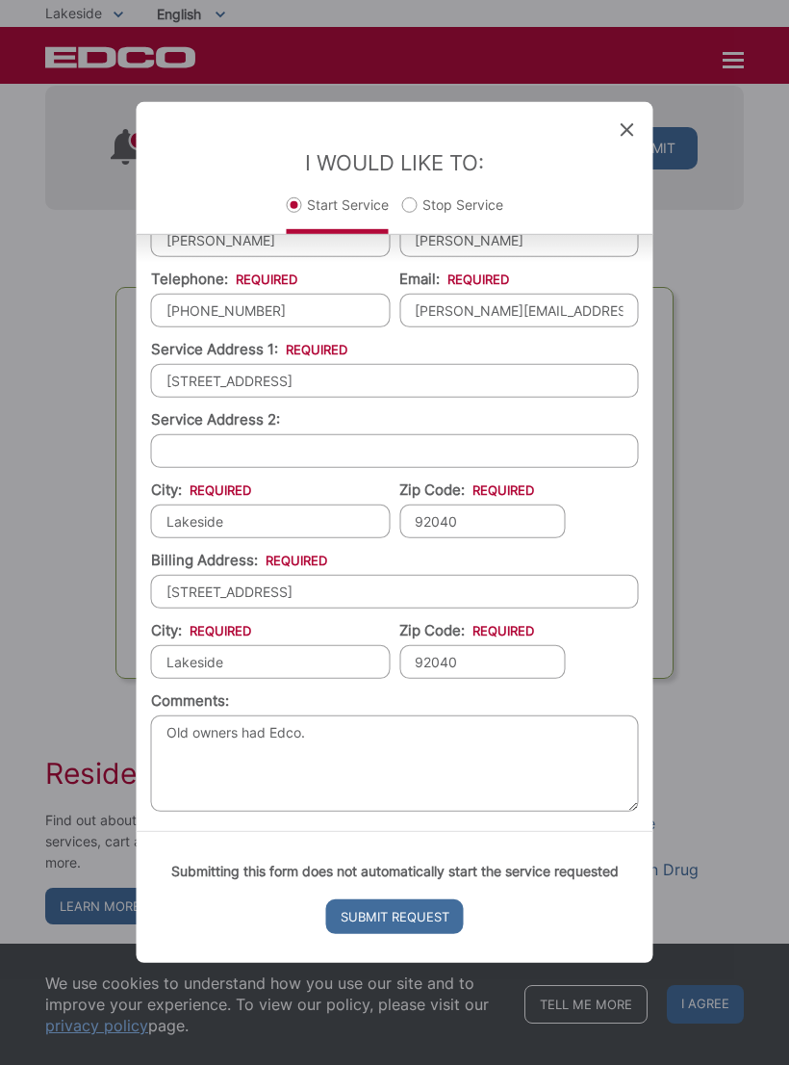
click at [651, 753] on div "First Name: * Rebecca Last Name: * Tinoco Telephone: * (629) 598-2313 Email: * …" at bounding box center [395, 501] width 517 height 660
click at [419, 934] on input "Submit Request" at bounding box center [395, 916] width 138 height 35
click at [404, 917] on div "Submitting this form does not automatically start the service requested Submit …" at bounding box center [395, 897] width 517 height 132
click at [406, 934] on input "Submit Request" at bounding box center [395, 916] width 138 height 35
click at [401, 934] on input "Submit Request" at bounding box center [395, 916] width 138 height 35
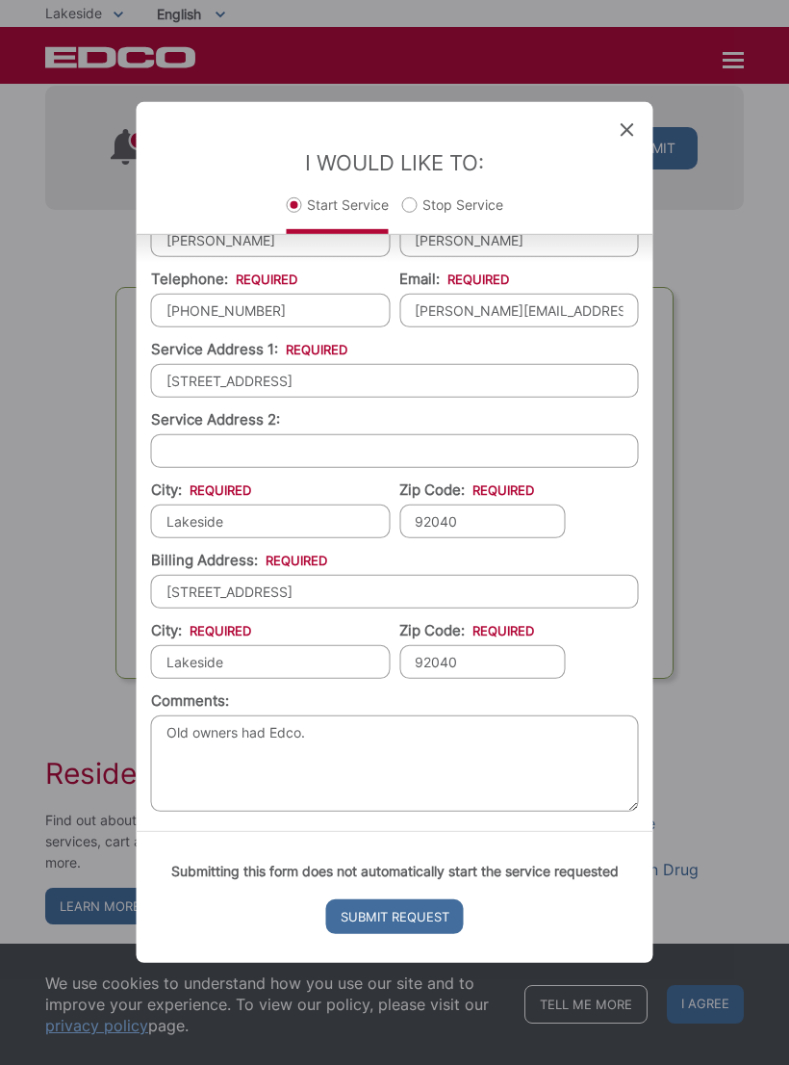
click at [734, 438] on div "Entry Status None In Progress Completed None None In Progress Completed I Would…" at bounding box center [394, 532] width 789 height 1065
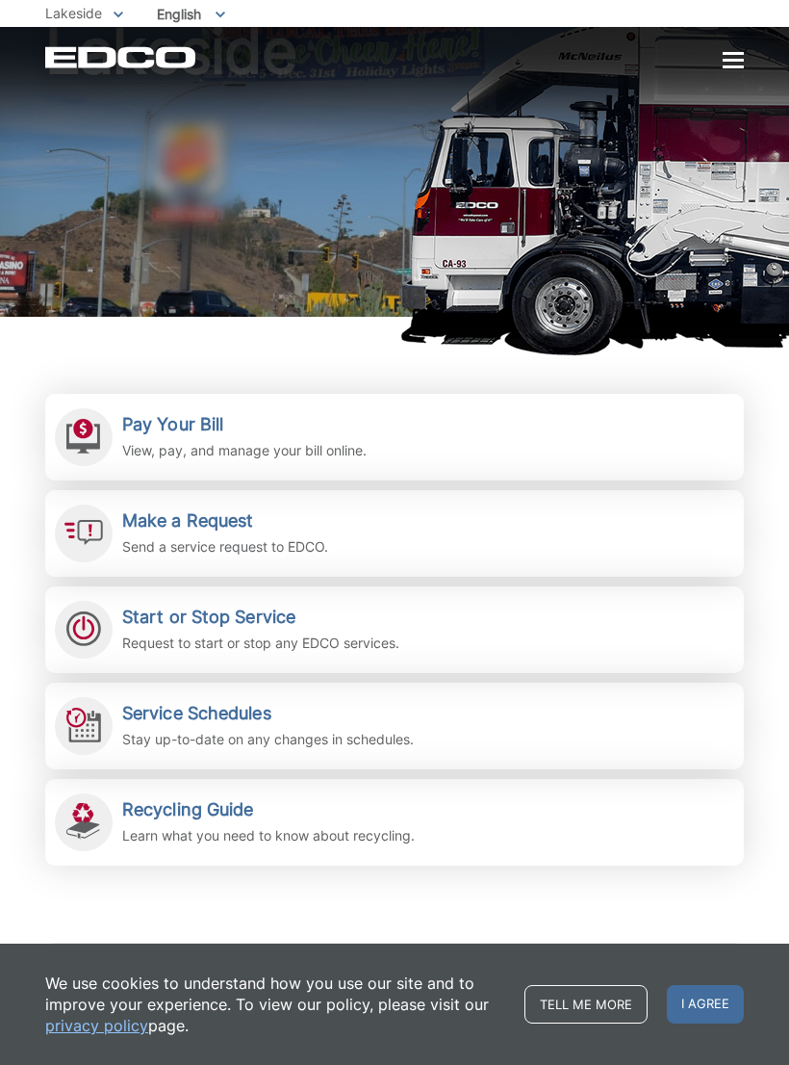
scroll to position [237, 0]
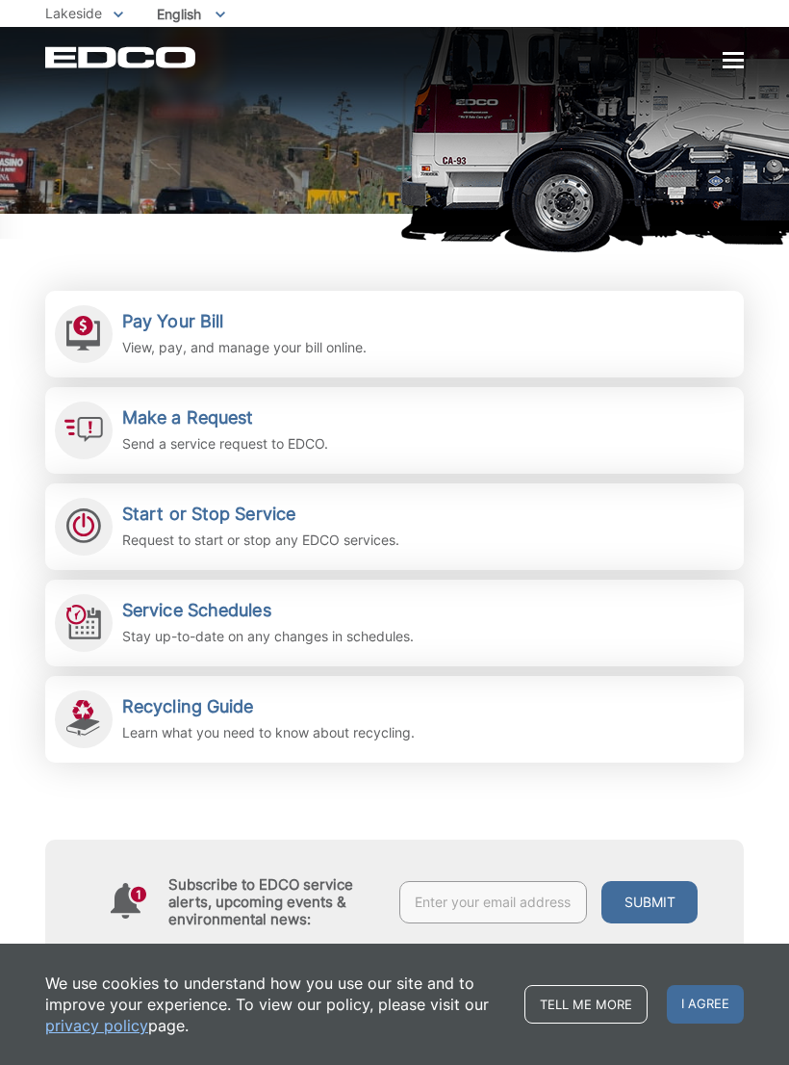
click at [731, 222] on picture at bounding box center [394, 59] width 789 height 385
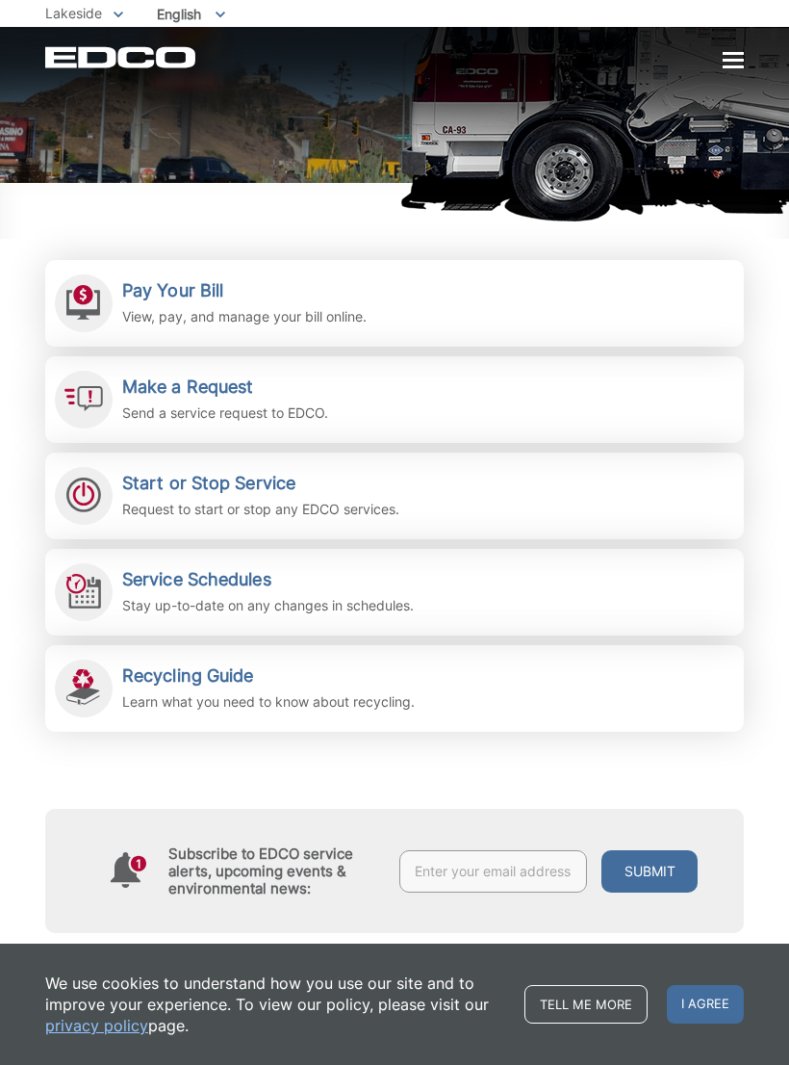
scroll to position [284, 0]
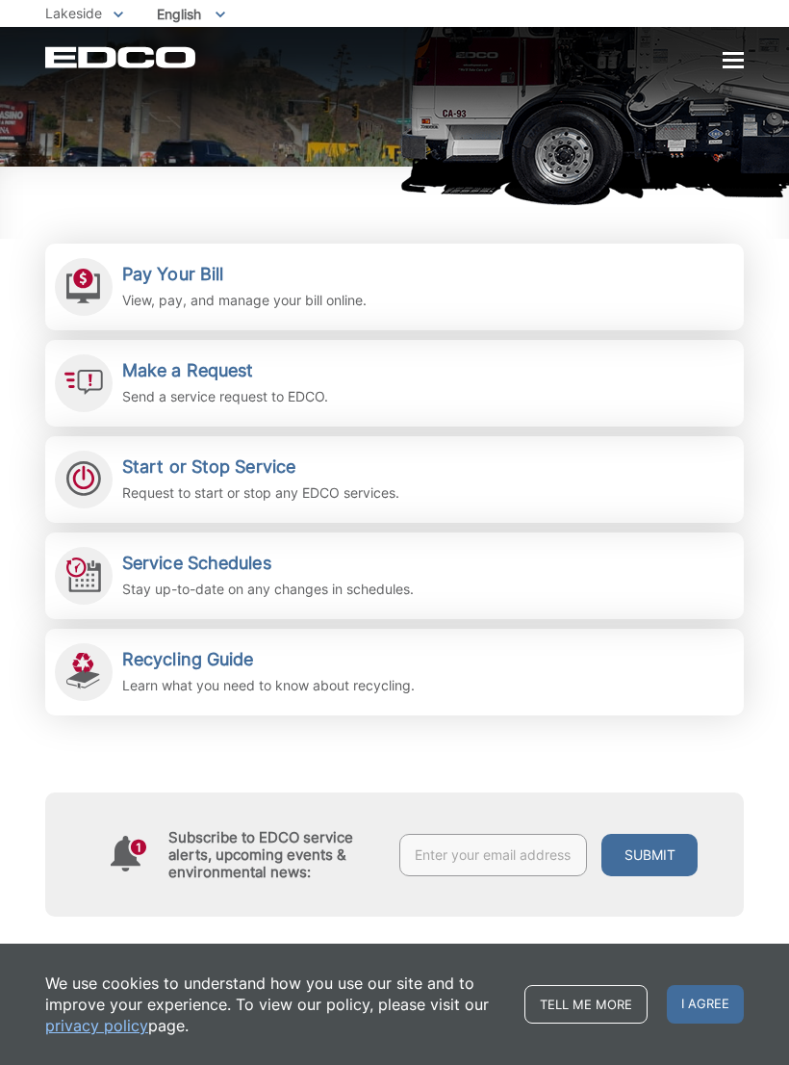
click at [466, 470] on span "Start or Stop Service Request to start or stop any EDCO services." at bounding box center [394, 479] width 699 height 87
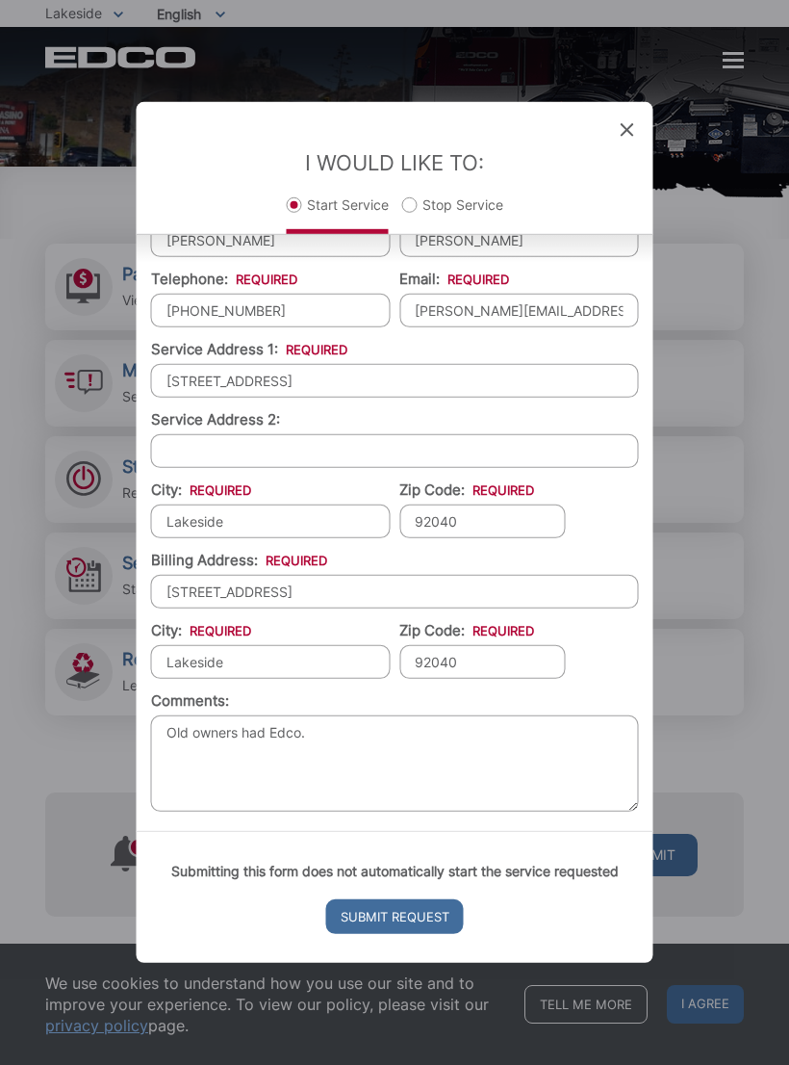
click at [409, 934] on input "Submit Request" at bounding box center [395, 916] width 138 height 35
click at [400, 934] on input "Submit Request" at bounding box center [395, 916] width 138 height 35
click at [403, 934] on input "Submit Request" at bounding box center [395, 916] width 138 height 35
click at [399, 934] on input "Submit Request" at bounding box center [395, 916] width 138 height 35
click at [400, 934] on input "Submit Request" at bounding box center [395, 916] width 138 height 35
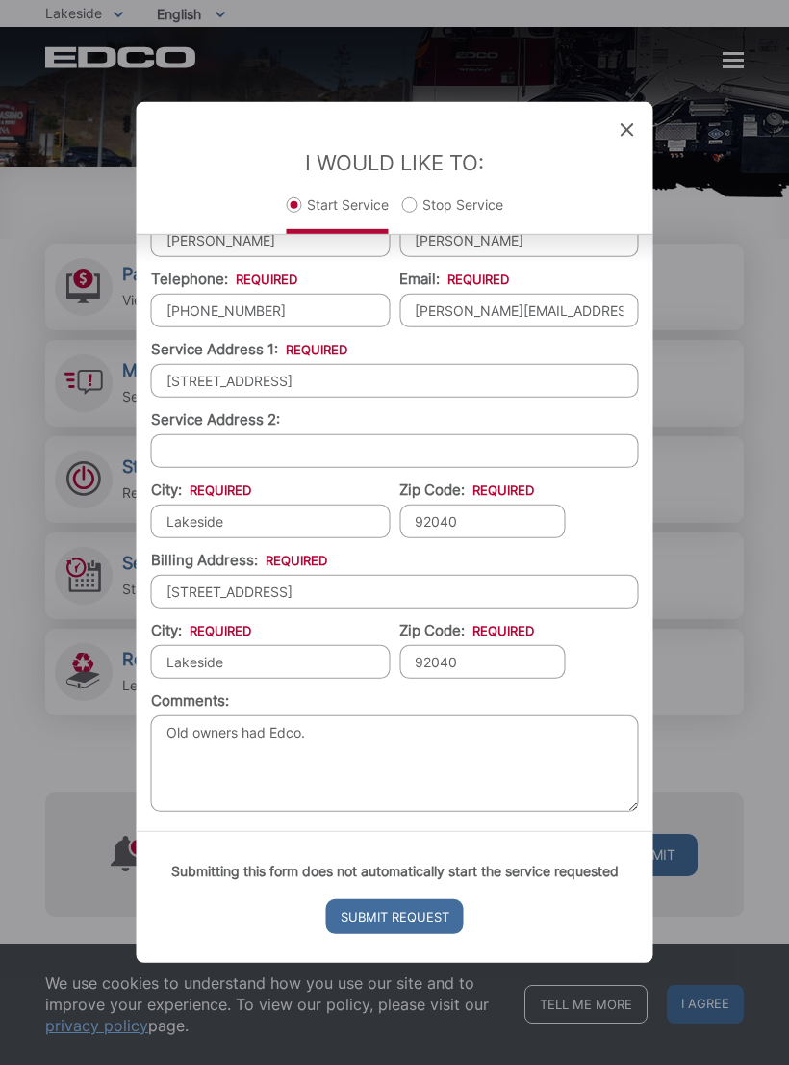
click at [404, 934] on input "Submit Request" at bounding box center [395, 916] width 138 height 35
click at [400, 934] on input "Submit Request" at bounding box center [395, 916] width 138 height 35
click at [406, 933] on input "Submit Request" at bounding box center [395, 916] width 138 height 35
click at [725, 521] on div "Entry Status None In Progress Completed None None In Progress Completed I Would…" at bounding box center [394, 532] width 789 height 1065
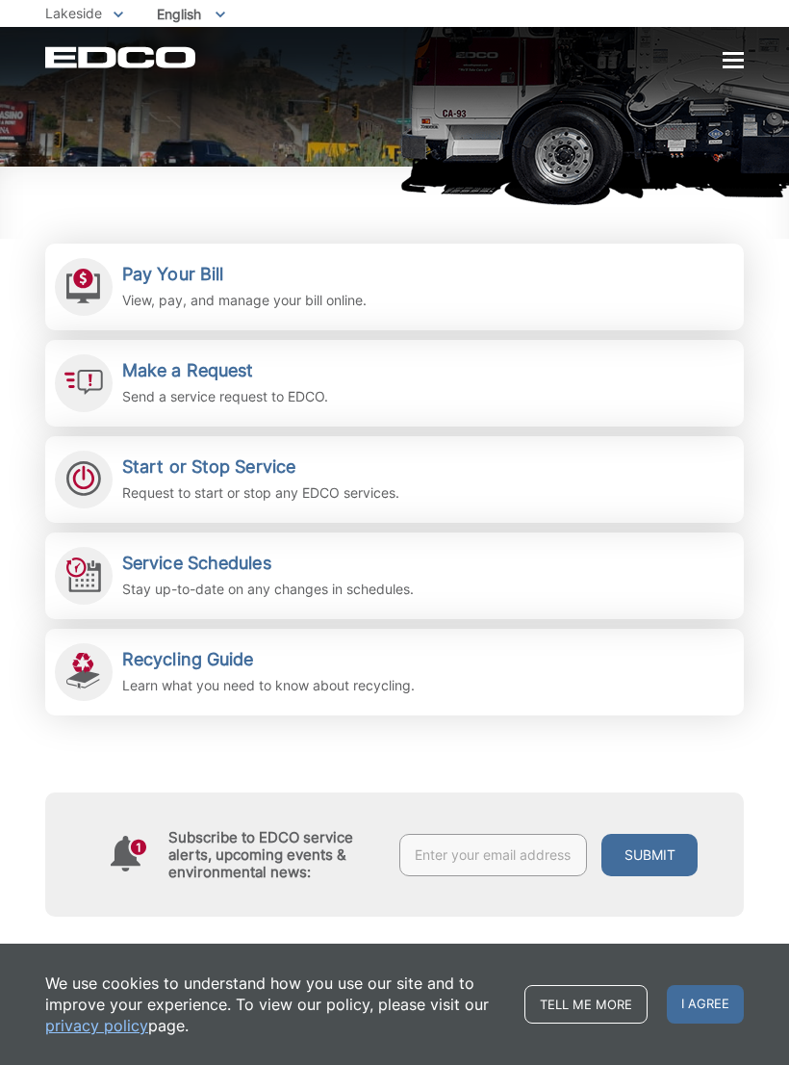
click at [673, 1023] on span "I agree" at bounding box center [705, 1004] width 77 height 39
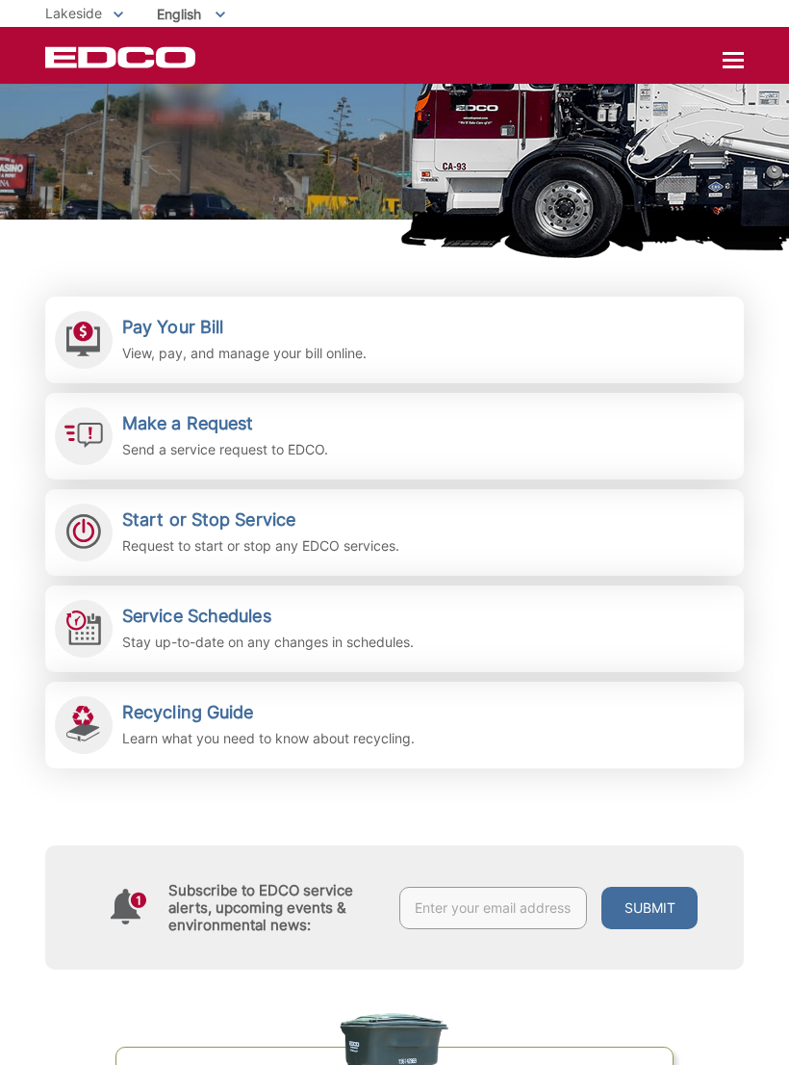
scroll to position [232, 0]
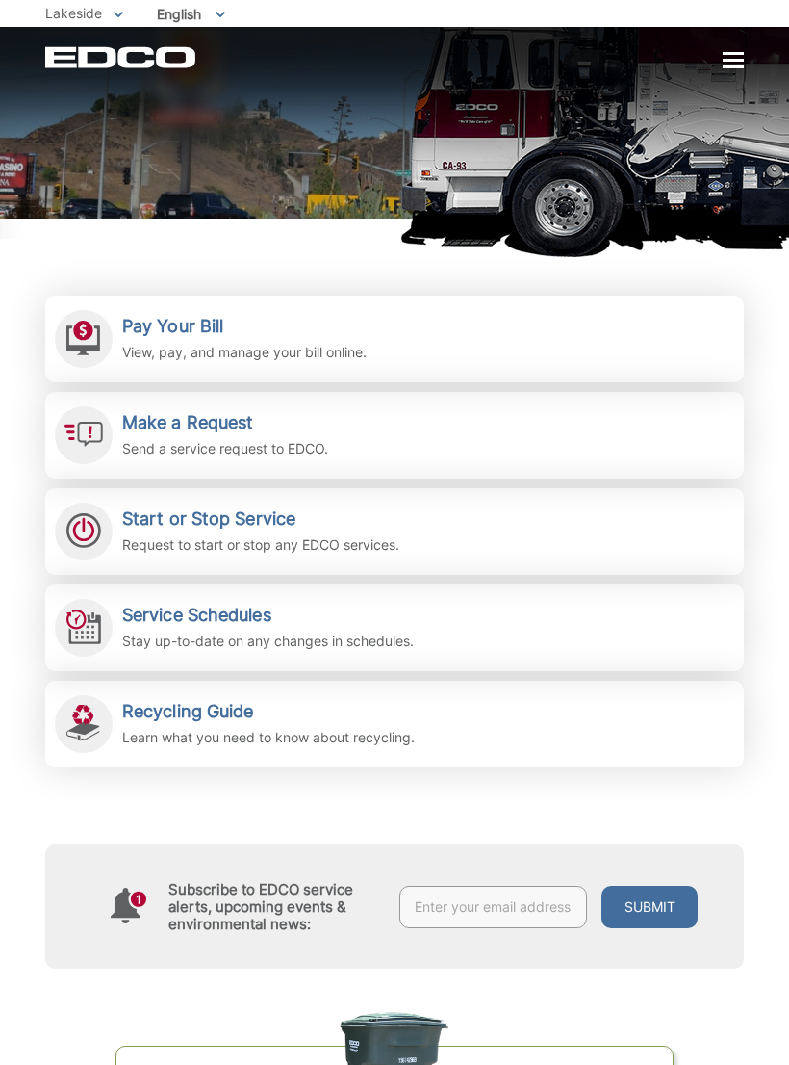
click at [690, 449] on link "Make a Request Send a service request to EDCO." at bounding box center [394, 435] width 699 height 87
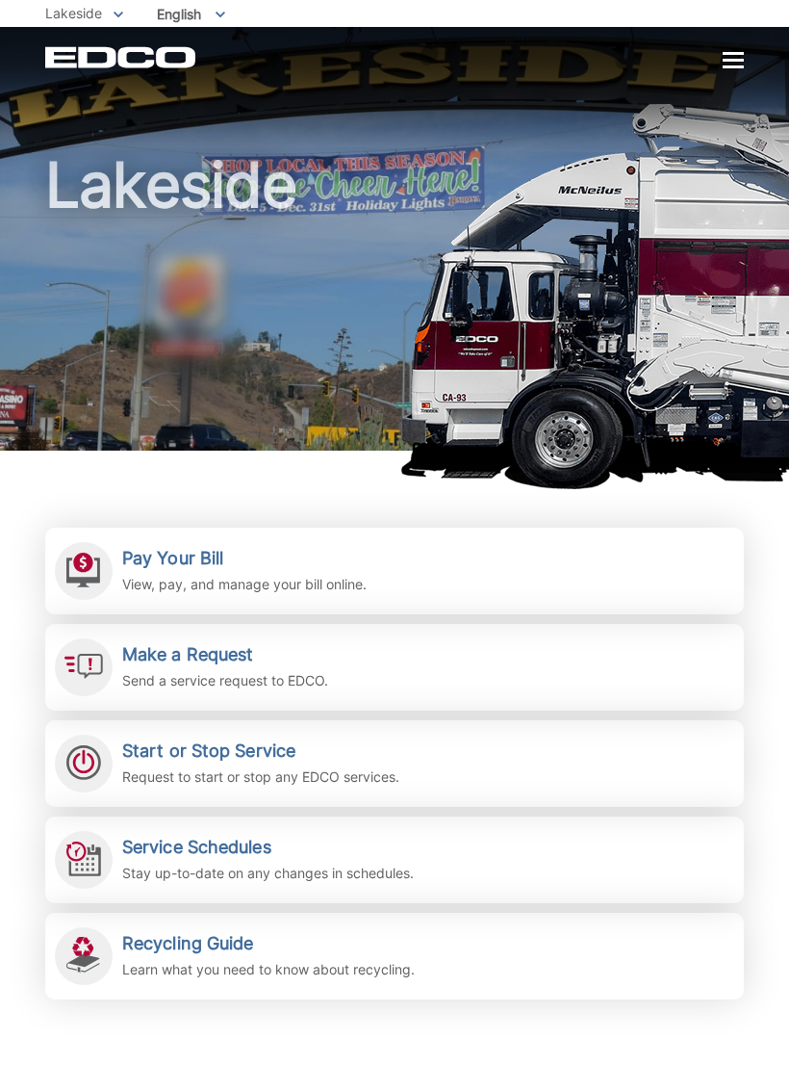
click at [297, 744] on h2 "Start or Stop Service" at bounding box center [260, 750] width 277 height 21
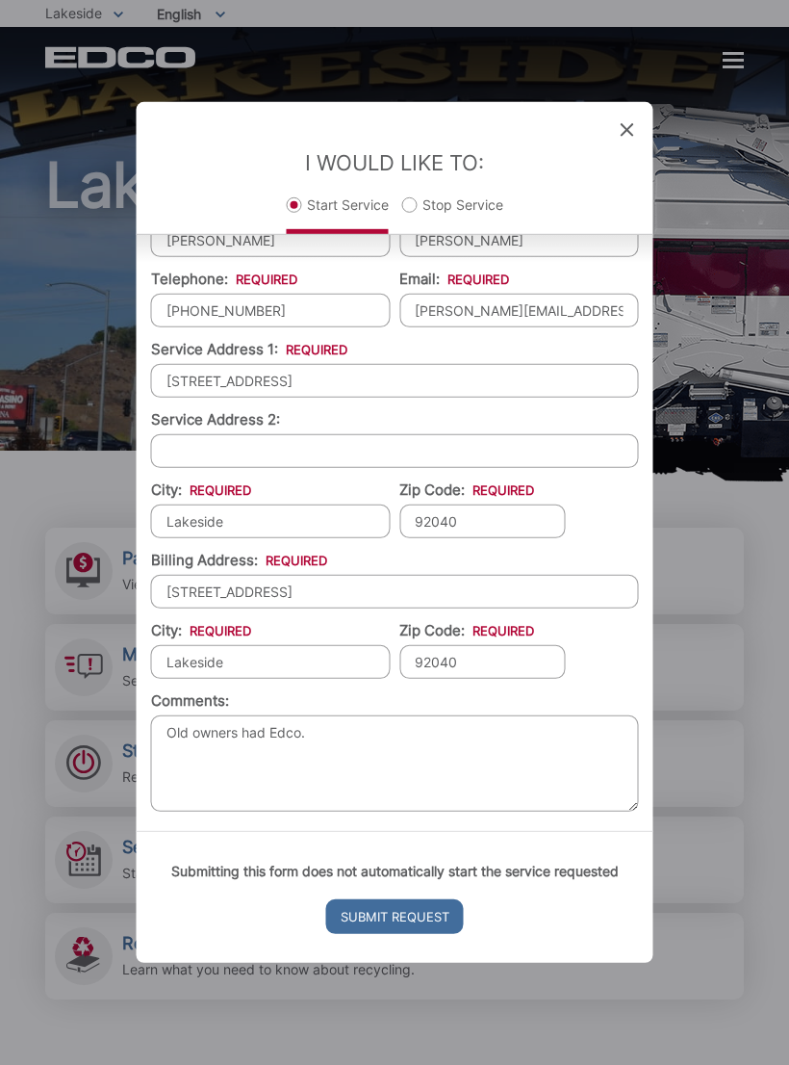
click at [400, 911] on input "Submit Request" at bounding box center [395, 916] width 138 height 35
click at [403, 934] on input "Submit Request" at bounding box center [395, 916] width 138 height 35
click at [422, 919] on input "Submit Request" at bounding box center [395, 916] width 138 height 35
click at [431, 924] on input "Submit Request" at bounding box center [395, 916] width 138 height 35
click at [428, 929] on input "Submit Request" at bounding box center [395, 916] width 138 height 35
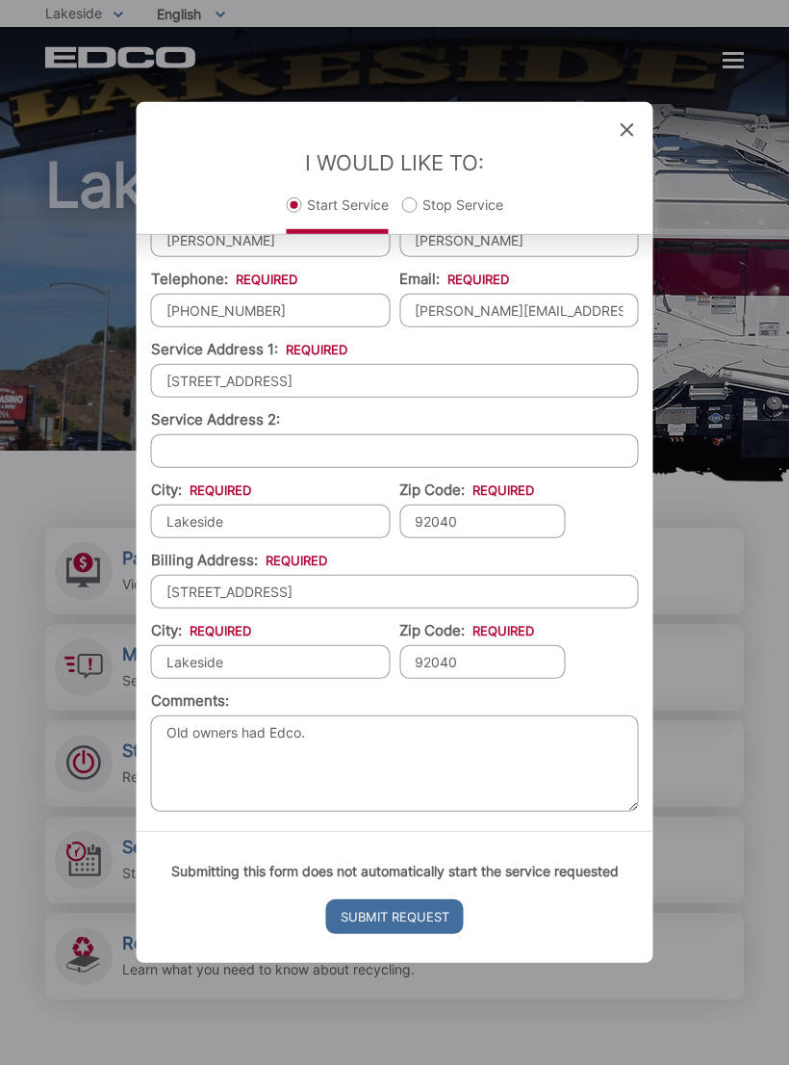
click at [426, 924] on input "Submit Request" at bounding box center [395, 916] width 138 height 35
click at [421, 914] on input "Submit Request" at bounding box center [395, 916] width 138 height 35
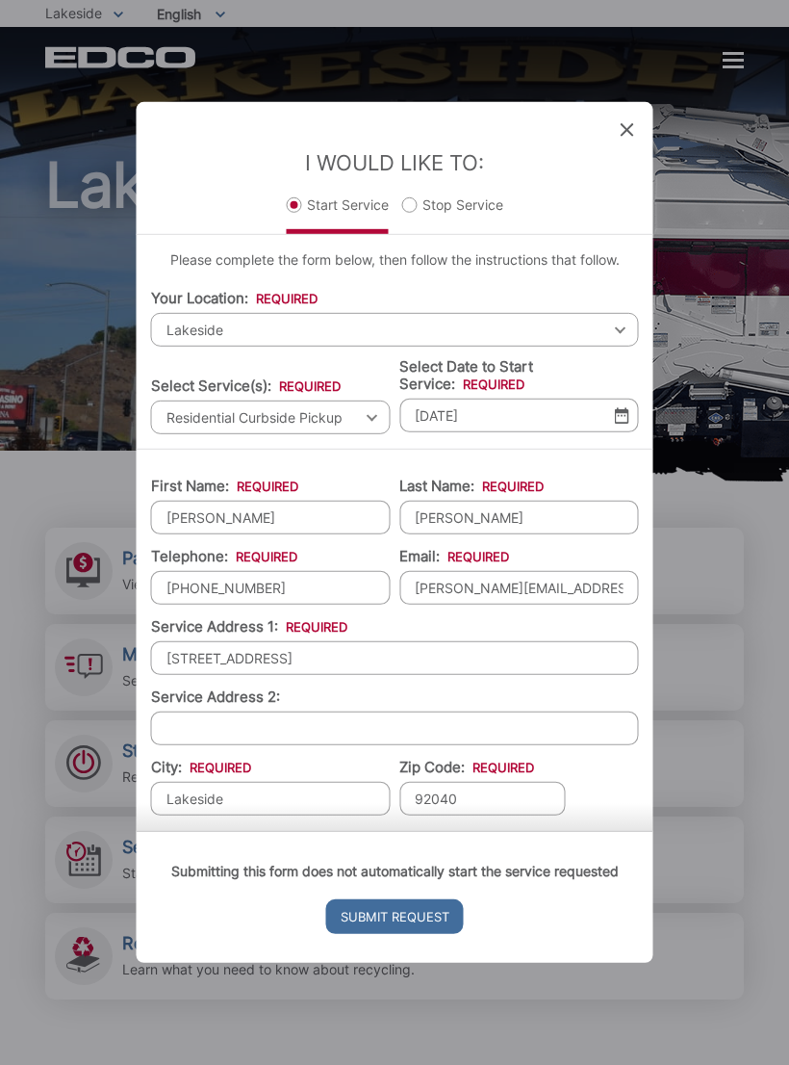
click at [525, 327] on span "Lakeside" at bounding box center [395, 330] width 488 height 34
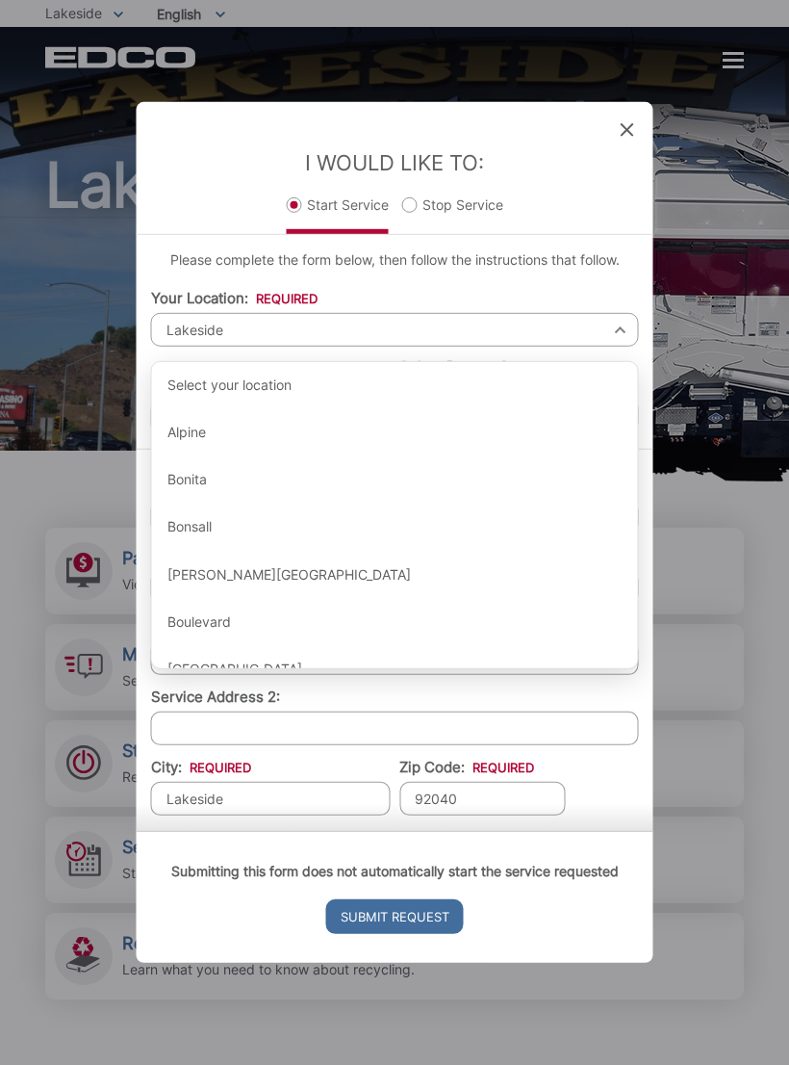
click at [523, 335] on span "Lakeside" at bounding box center [395, 330] width 488 height 34
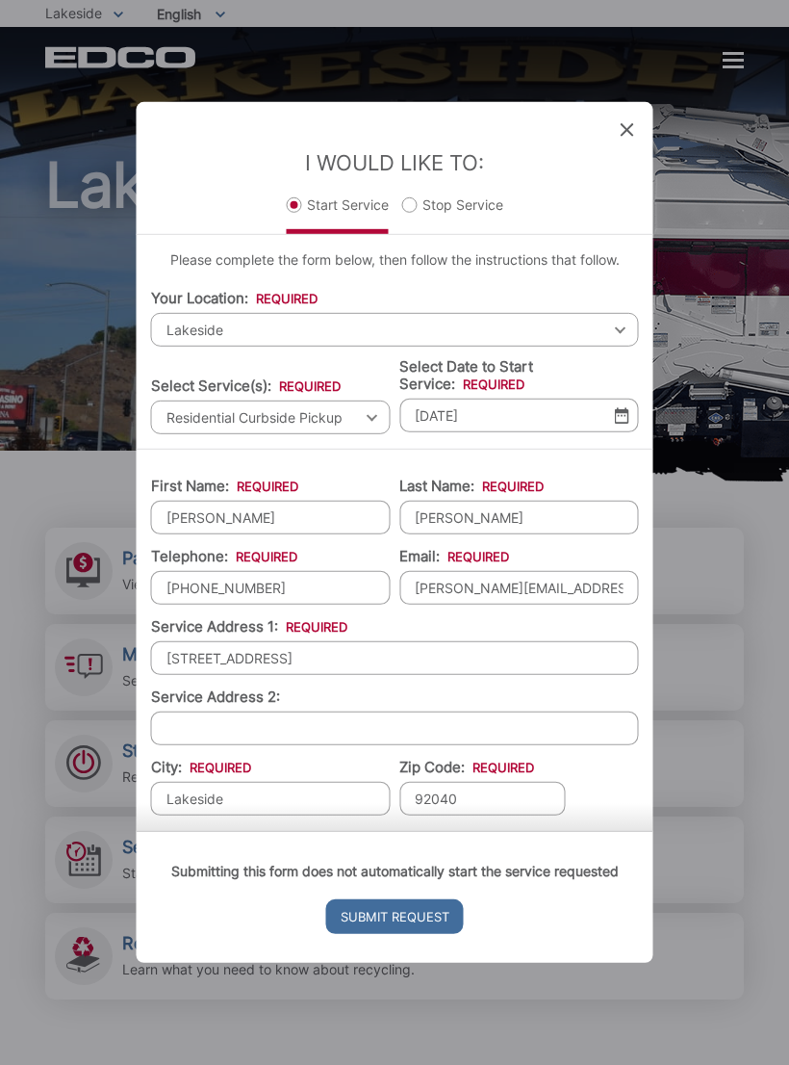
click at [625, 438] on div "Please complete the form below, then follow the instructions that follow. Your …" at bounding box center [395, 342] width 517 height 214
click at [626, 413] on img at bounding box center [622, 415] width 14 height 16
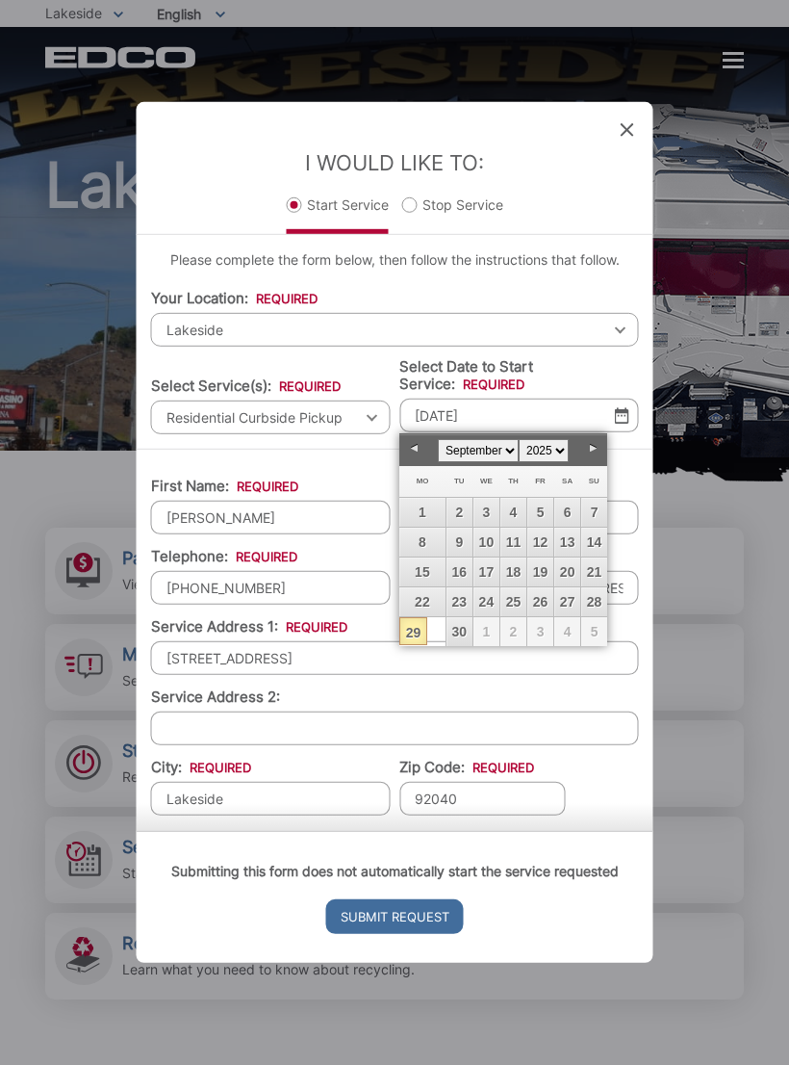
click at [497, 456] on select "January February March April May June July August September October November De…" at bounding box center [478, 450] width 81 height 23
click at [475, 516] on link "1" at bounding box center [473, 512] width 29 height 29
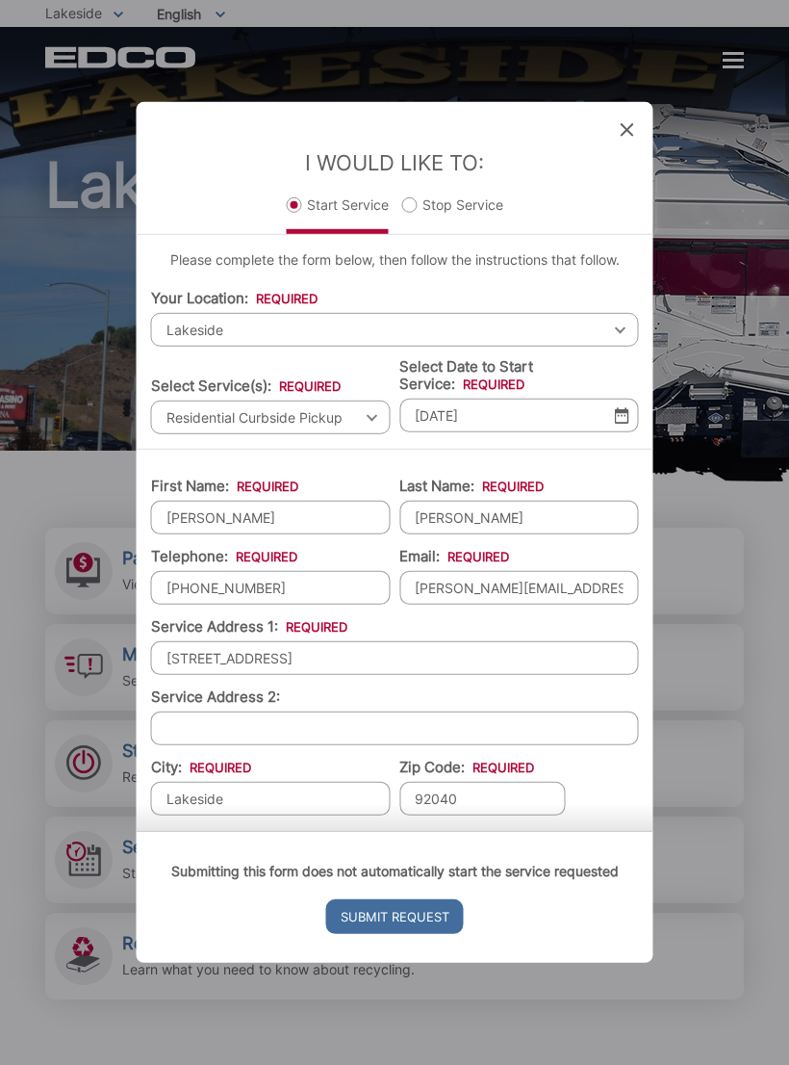
click at [592, 362] on label "Select Date to Start Service: *" at bounding box center [520, 375] width 240 height 35
click at [592, 399] on input "10/01/2025" at bounding box center [520, 416] width 240 height 34
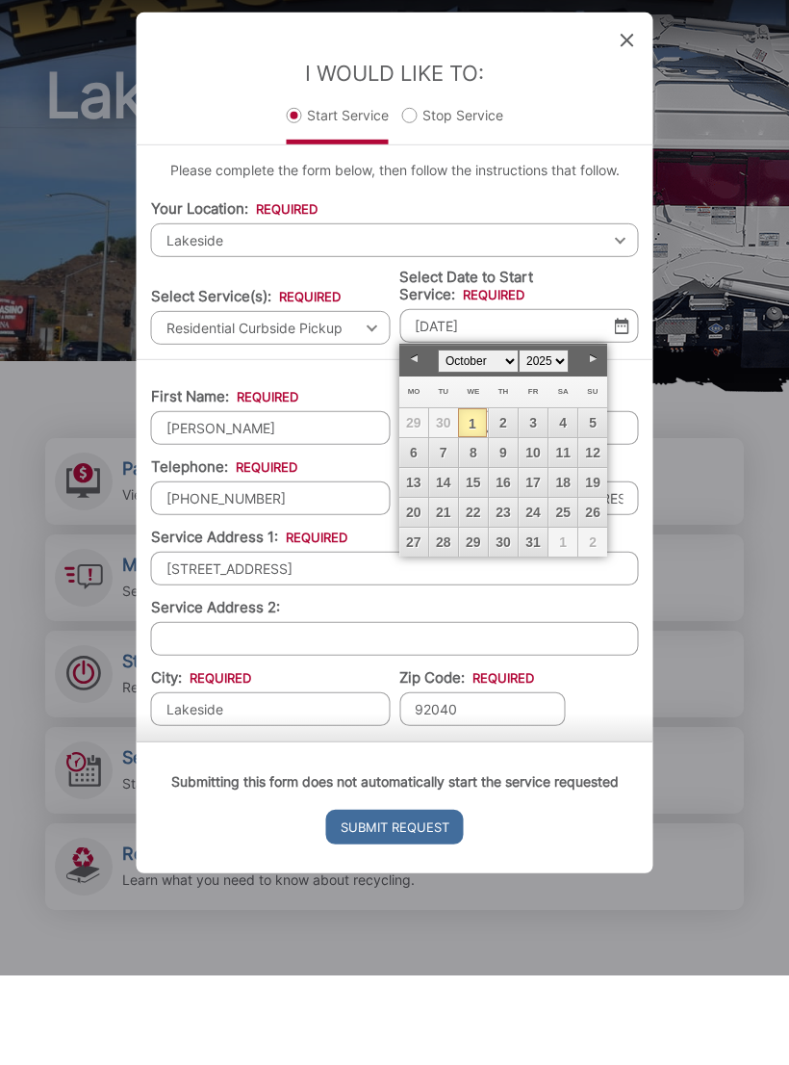
click at [606, 358] on label "Select Date to Start Service: *" at bounding box center [520, 375] width 240 height 35
click at [606, 399] on input "10/01/2025" at bounding box center [520, 416] width 240 height 34
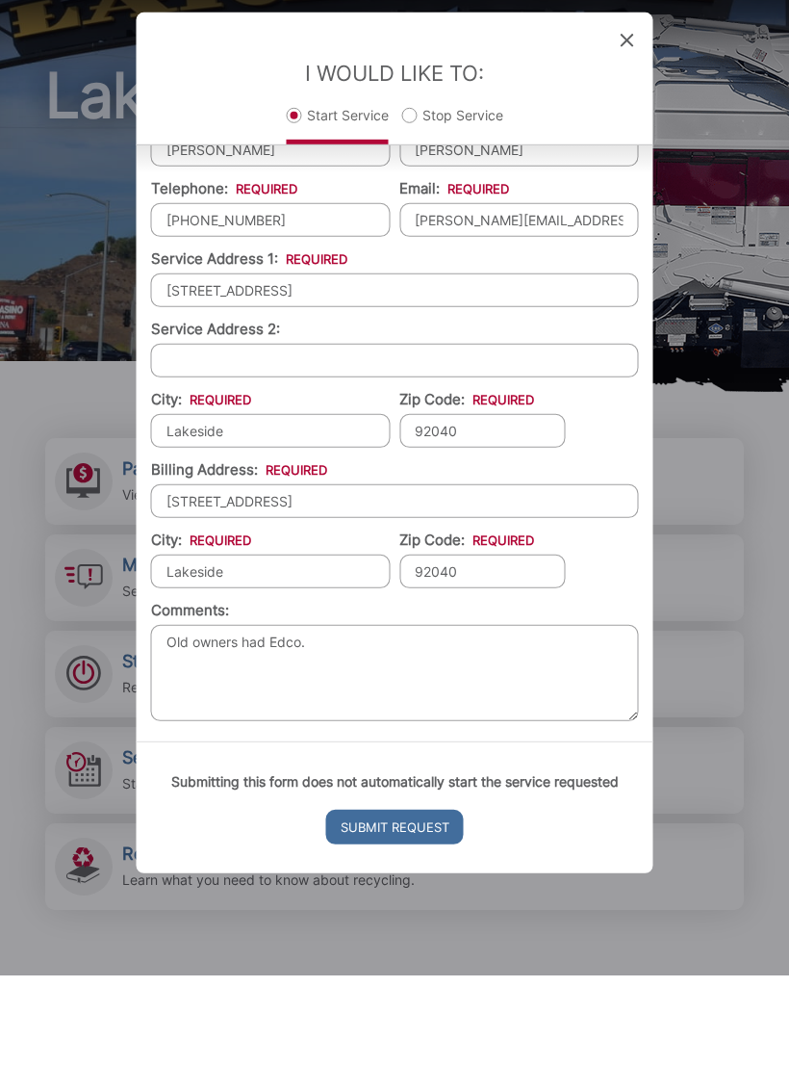
scroll to position [277, 0]
click at [609, 690] on li "Comments: Old owners had Edco." at bounding box center [395, 753] width 488 height 127
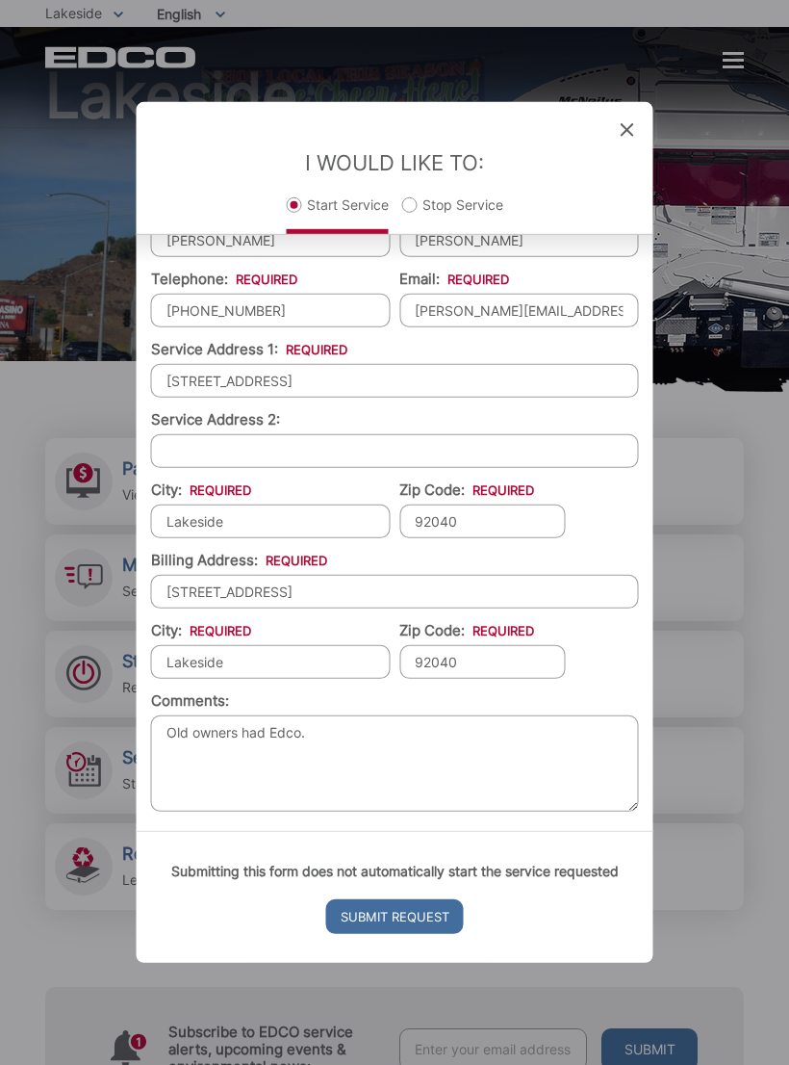
click at [425, 934] on input "Submit Request" at bounding box center [395, 916] width 138 height 35
click at [426, 934] on input "Submit Request" at bounding box center [395, 916] width 138 height 35
click at [427, 934] on input "Submit Request" at bounding box center [395, 916] width 138 height 35
click at [434, 934] on input "Submit Request" at bounding box center [395, 916] width 138 height 35
click at [429, 934] on input "Submit Request" at bounding box center [395, 916] width 138 height 35
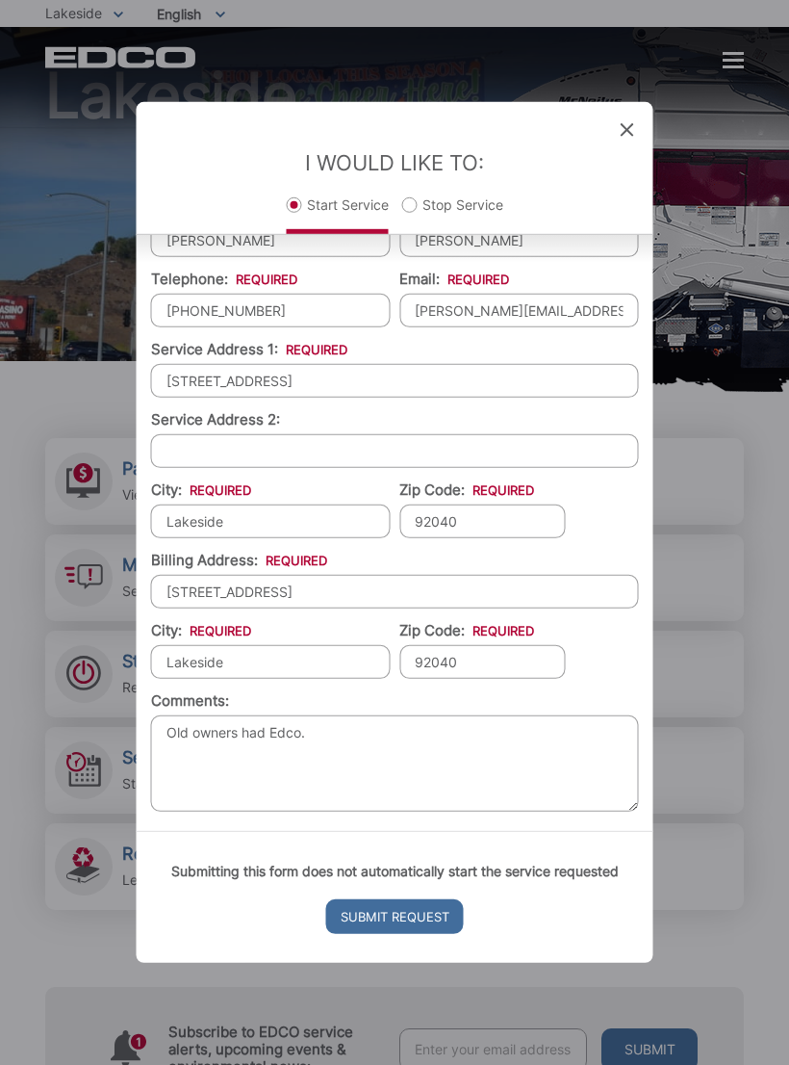
click at [426, 934] on input "Submit Request" at bounding box center [395, 916] width 138 height 35
click at [421, 930] on input "Submit Request" at bounding box center [395, 916] width 138 height 35
click at [419, 925] on input "Submit Request" at bounding box center [395, 916] width 138 height 35
click at [420, 924] on input "Submit Request" at bounding box center [395, 916] width 138 height 35
click at [420, 923] on input "Submit Request" at bounding box center [395, 916] width 138 height 35
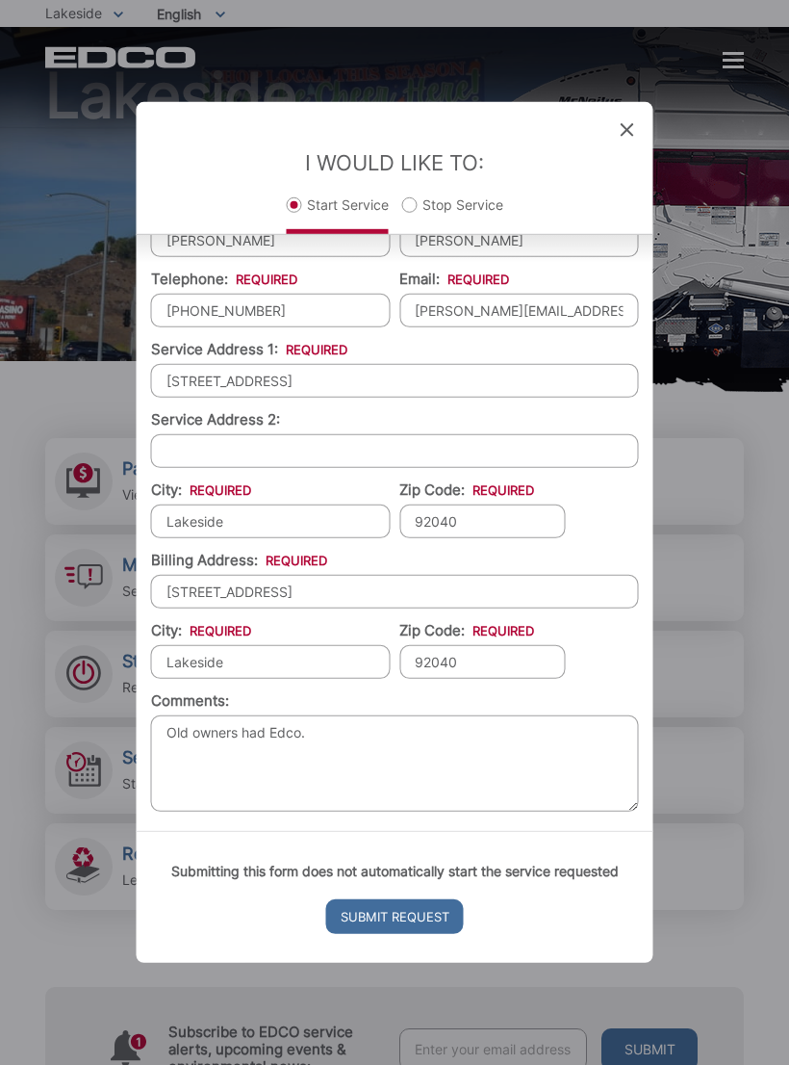
click at [422, 924] on input "Submit Request" at bounding box center [395, 916] width 138 height 35
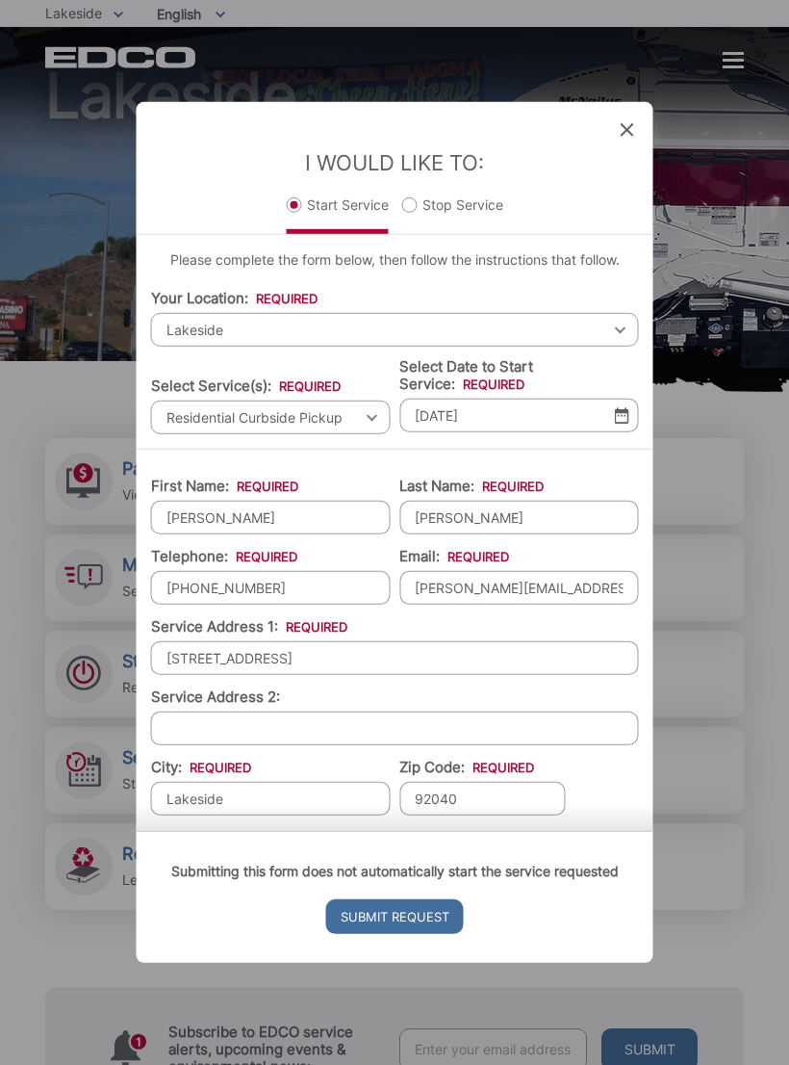
scroll to position [0, 0]
click at [619, 416] on input "10/01/2025" at bounding box center [520, 416] width 240 height 34
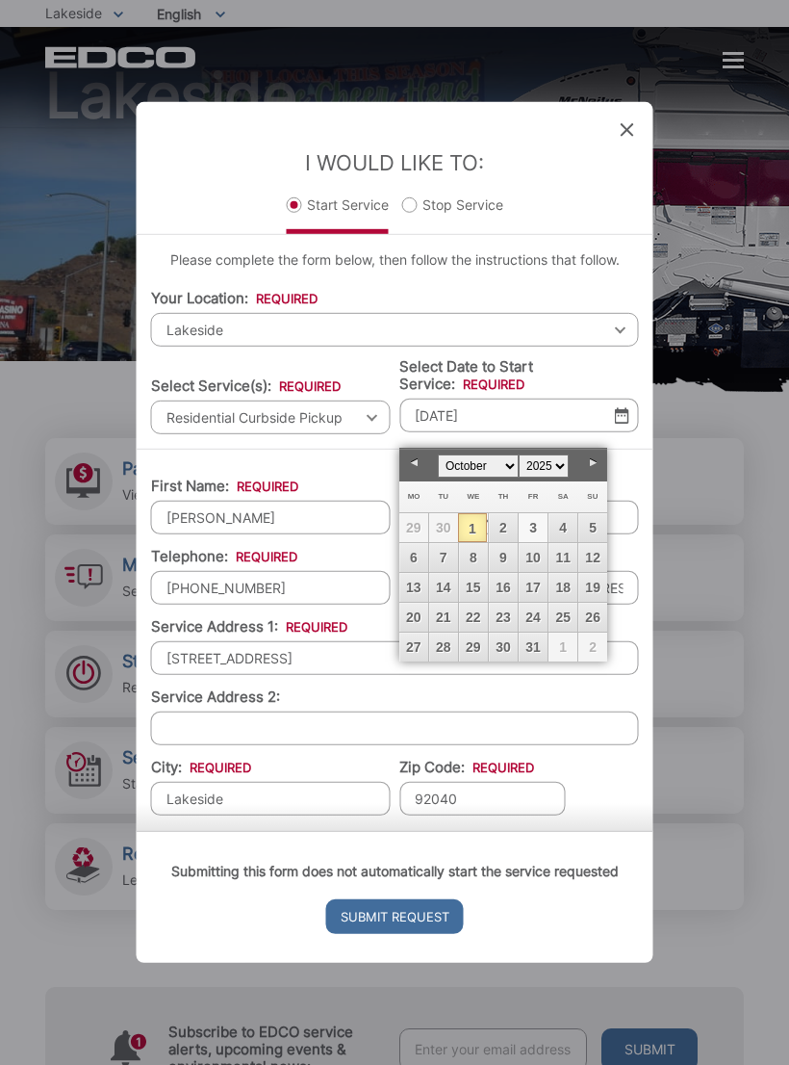
click at [535, 532] on link "3" at bounding box center [533, 527] width 29 height 29
type input "10/03/2025"
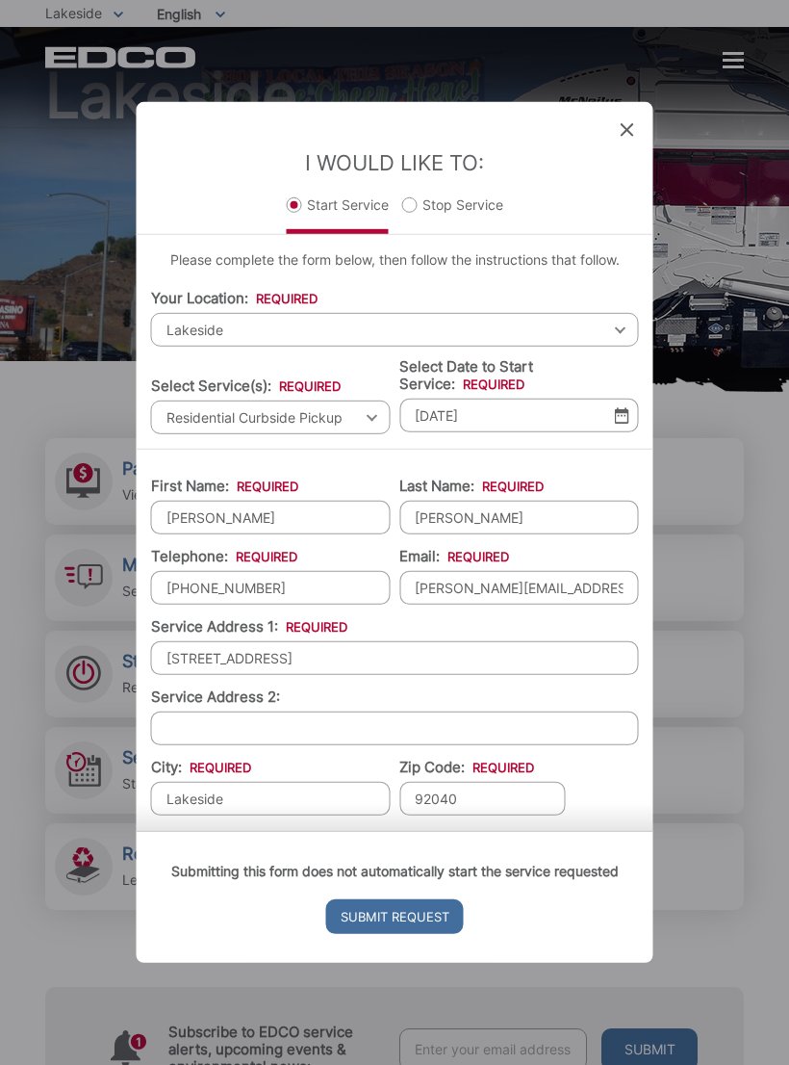
click at [632, 374] on label "Select Date to Start Service: *" at bounding box center [520, 375] width 240 height 35
click at [632, 399] on input "10/03/2025" at bounding box center [520, 416] width 240 height 34
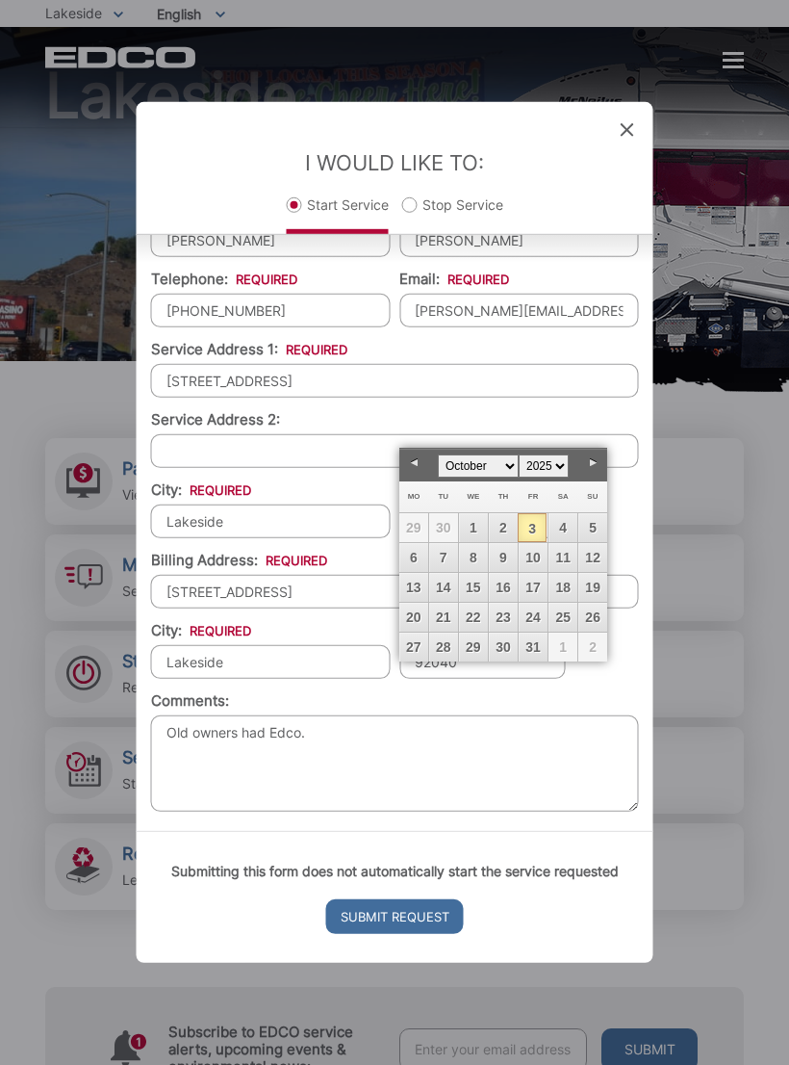
click at [616, 716] on li "Comments: Old owners had Edco." at bounding box center [395, 753] width 488 height 127
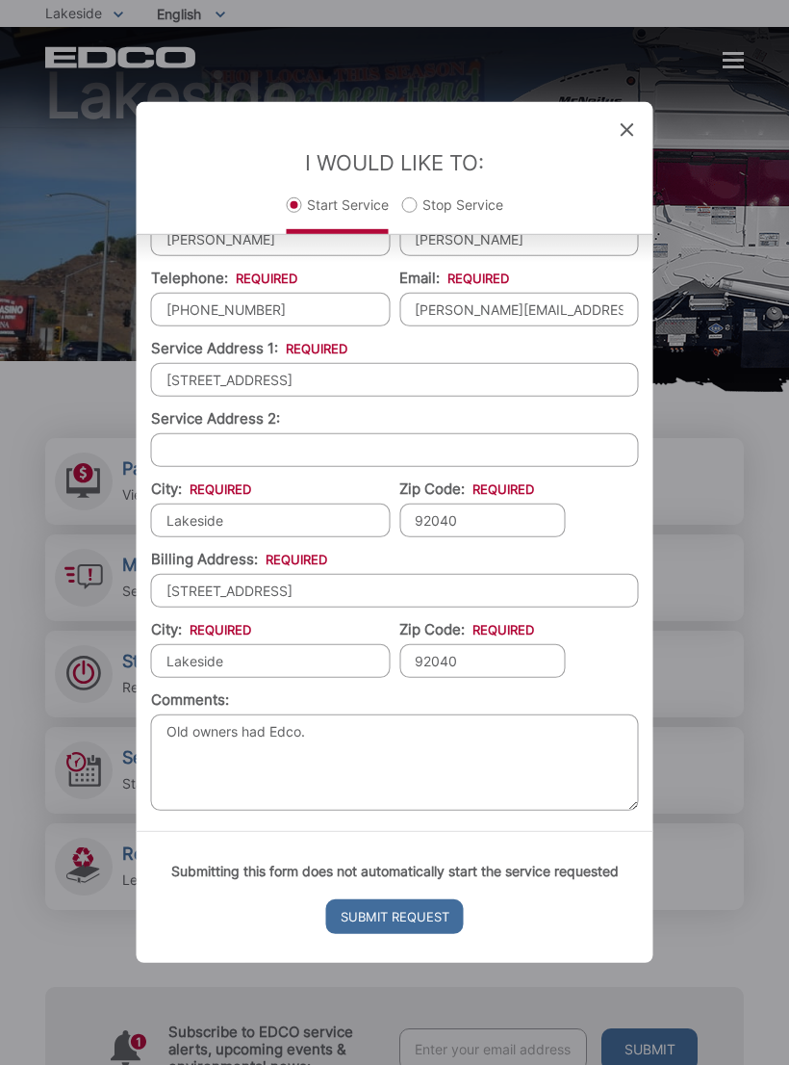
scroll to position [277, 0]
click at [431, 934] on input "Submit Request" at bounding box center [395, 916] width 138 height 35
click at [463, 928] on input "Submit Request" at bounding box center [395, 916] width 138 height 35
click at [422, 934] on input "Submit Request" at bounding box center [395, 916] width 138 height 35
click at [415, 934] on input "Submit Request" at bounding box center [395, 916] width 138 height 35
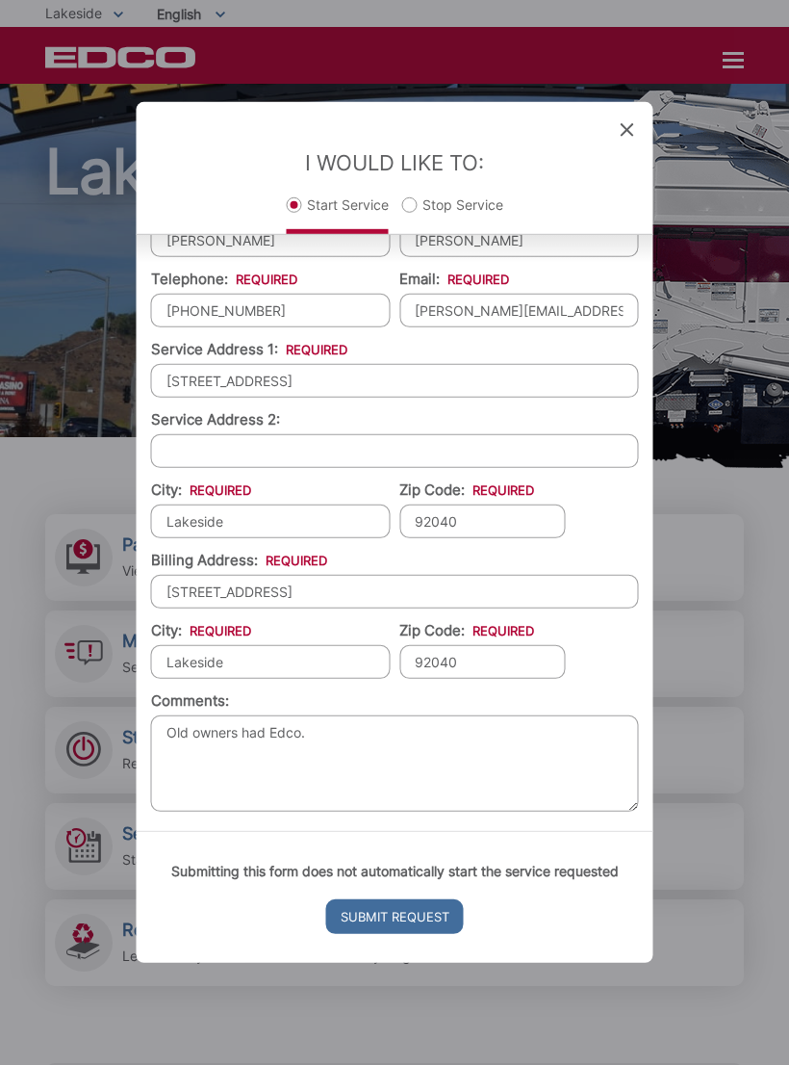
scroll to position [10, 0]
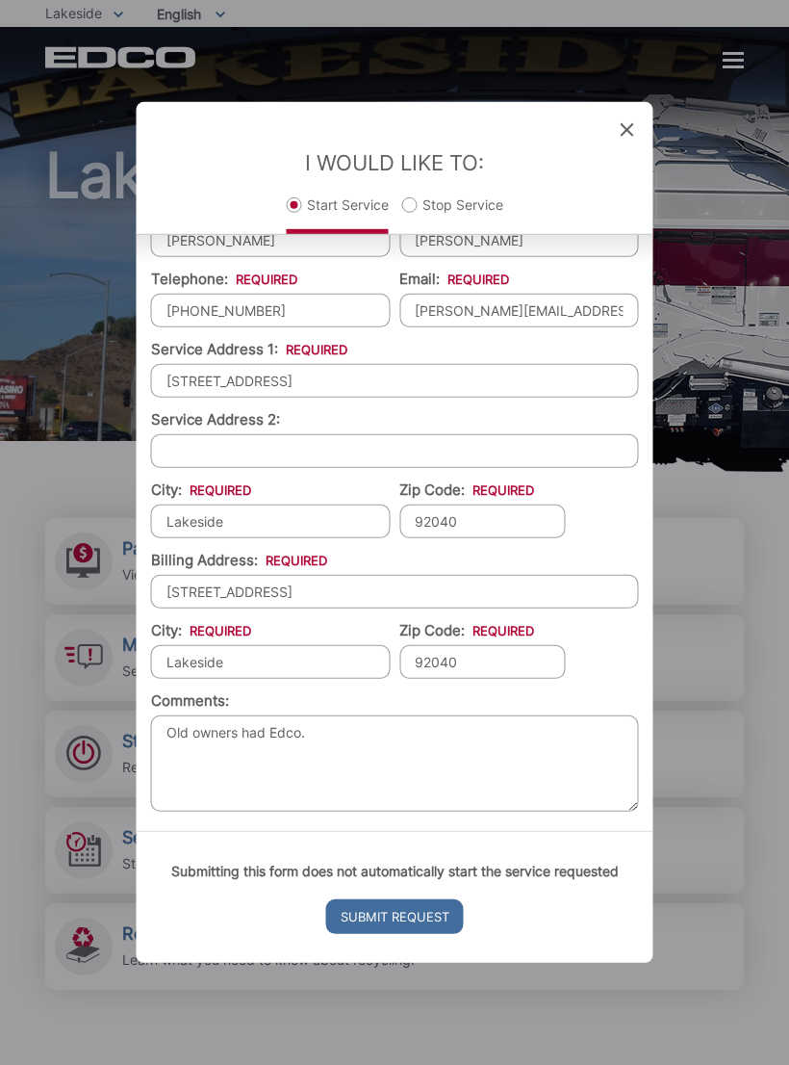
click at [630, 134] on icon at bounding box center [627, 129] width 13 height 13
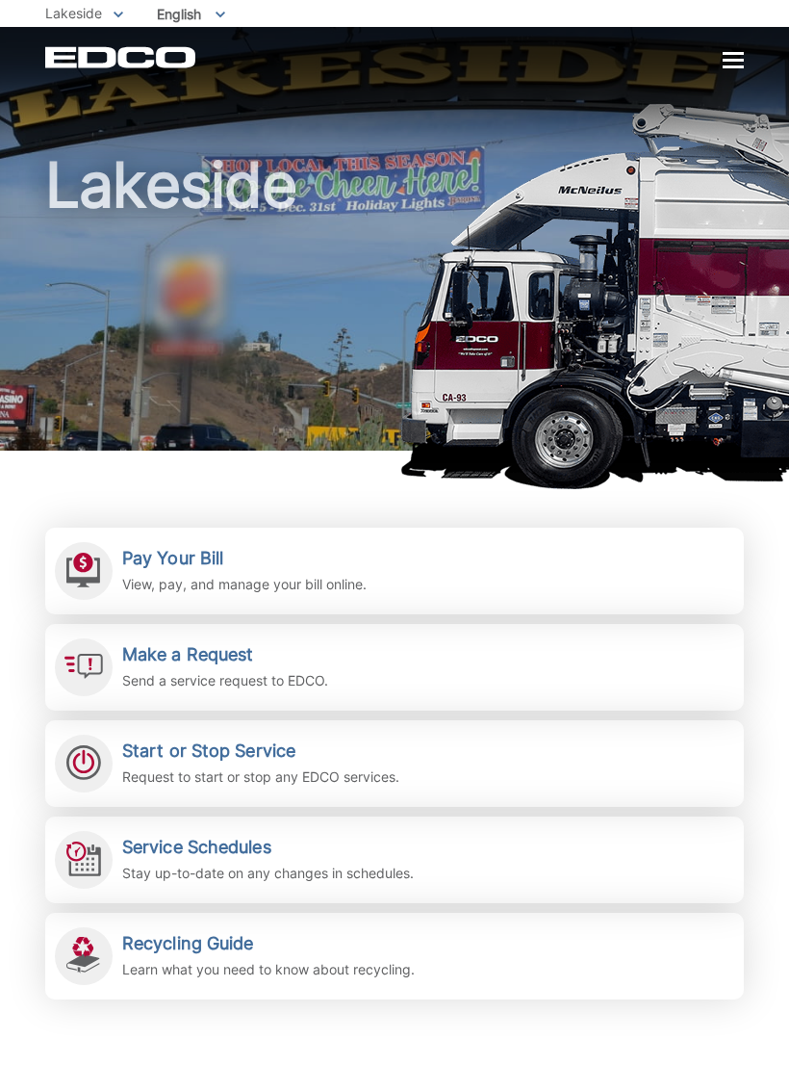
click at [723, 62] on div at bounding box center [733, 60] width 21 height 3
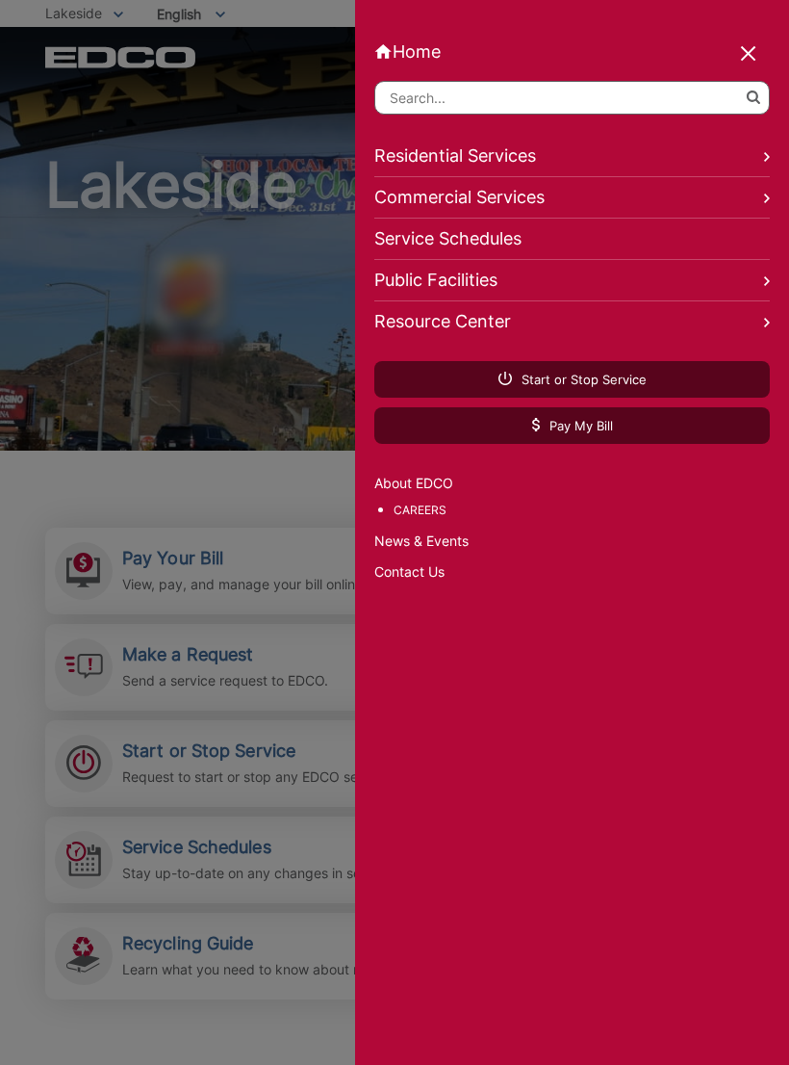
click at [421, 582] on link "Contact Us" at bounding box center [572, 571] width 396 height 21
click at [107, 330] on div at bounding box center [394, 532] width 789 height 1065
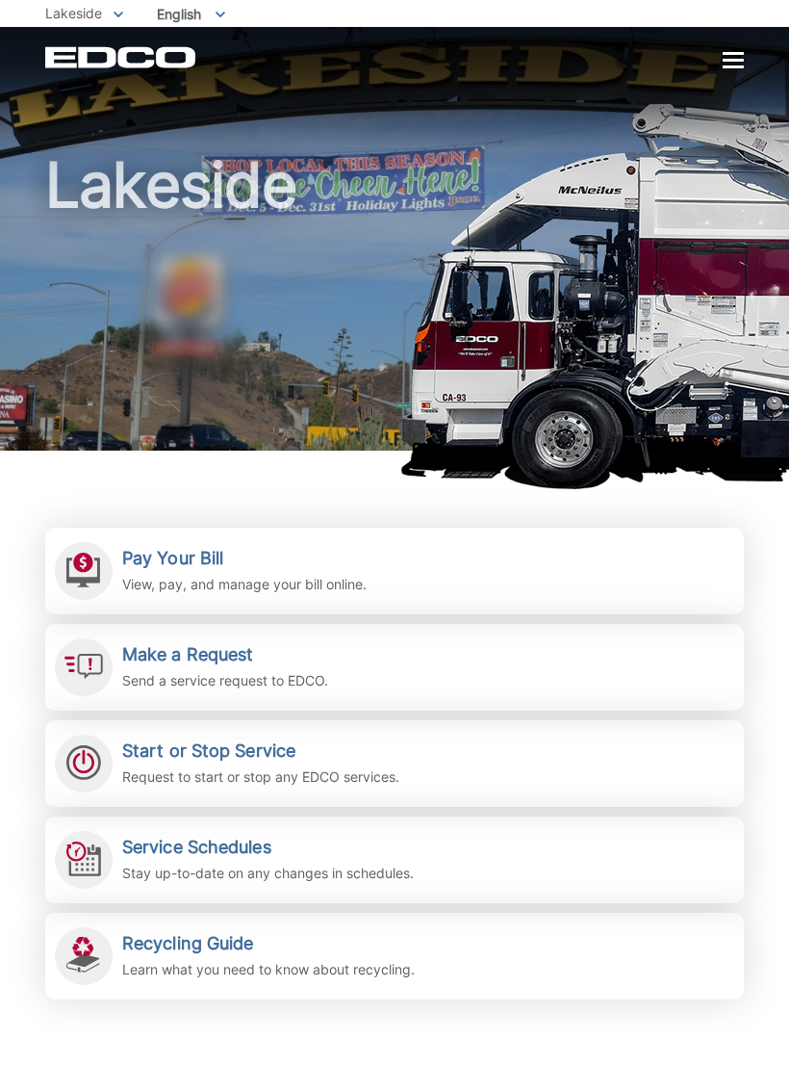
click at [186, 761] on h2 "Start or Stop Service" at bounding box center [260, 750] width 277 height 21
